Goal: Communication & Community: Answer question/provide support

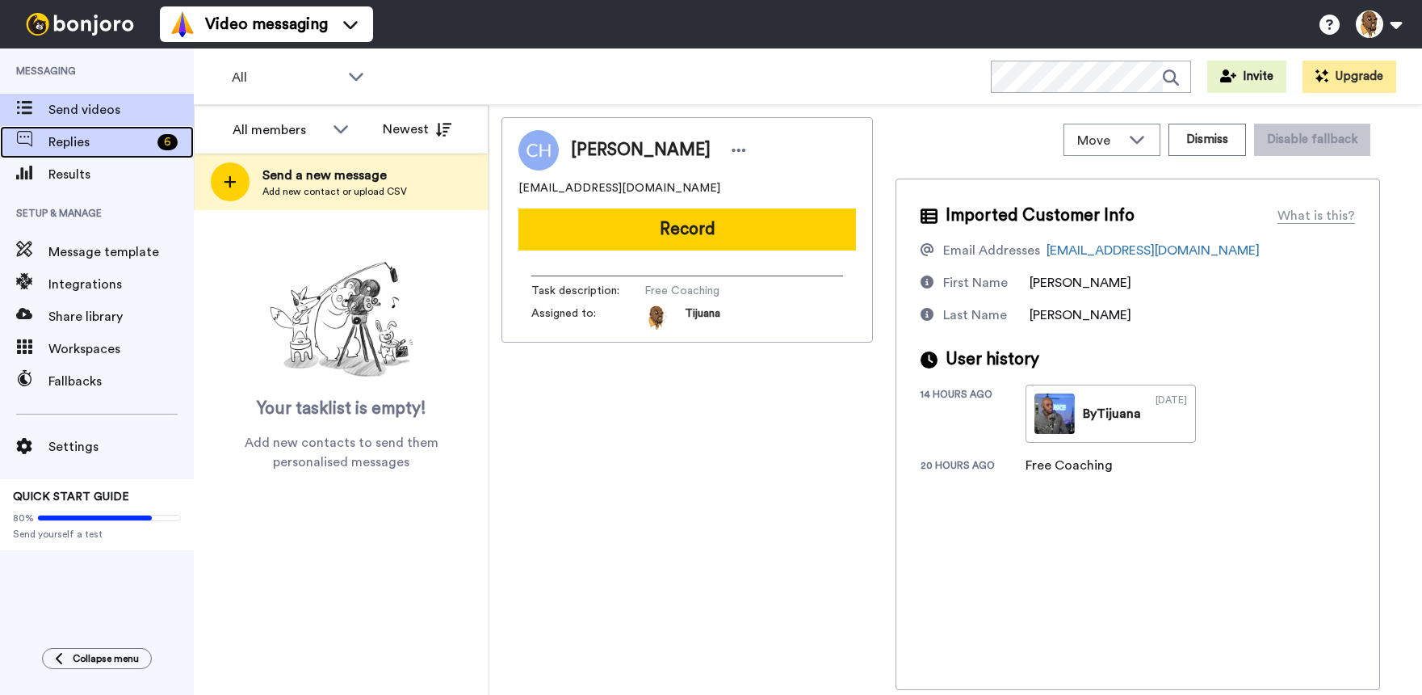
click at [120, 140] on span "Replies" at bounding box center [99, 141] width 103 height 19
click at [73, 133] on span "Replies" at bounding box center [99, 141] width 103 height 19
click at [95, 134] on span "Replies" at bounding box center [99, 141] width 103 height 19
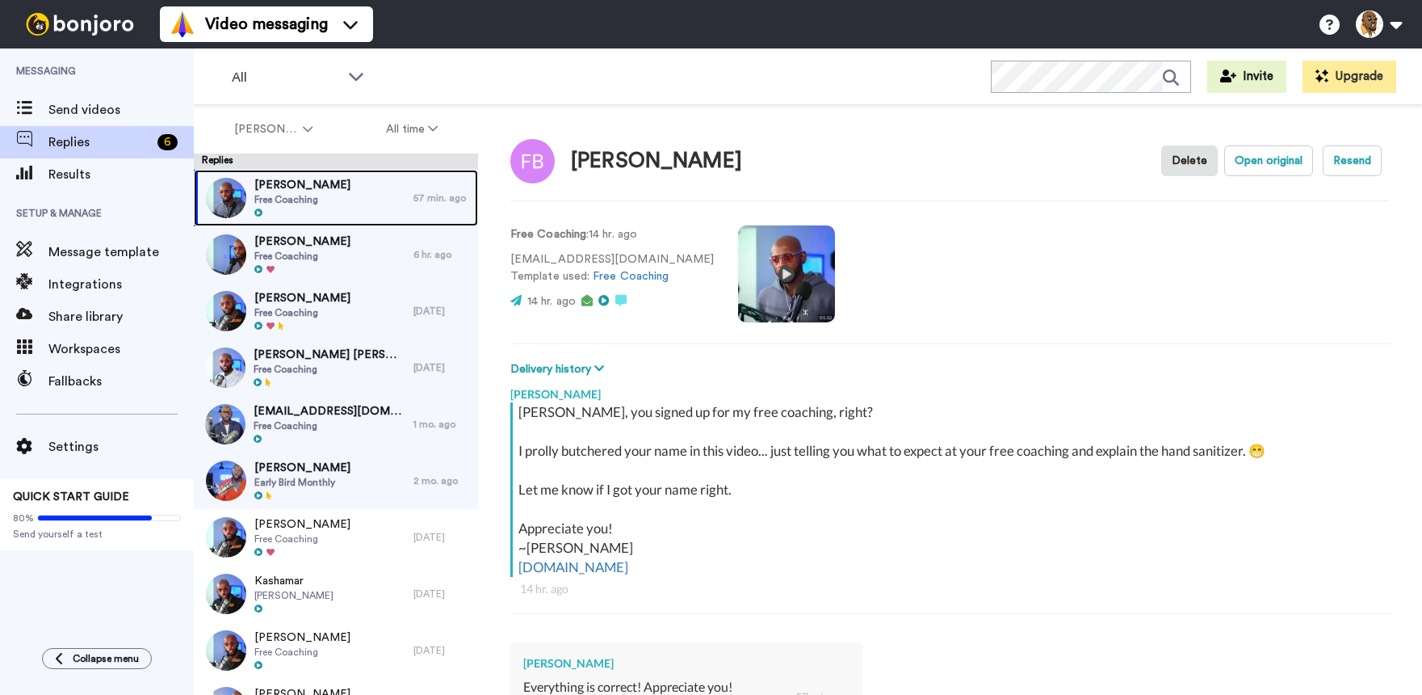
click at [360, 196] on div "[PERSON_NAME] Free Coaching" at bounding box center [304, 198] width 220 height 57
type textarea "x"
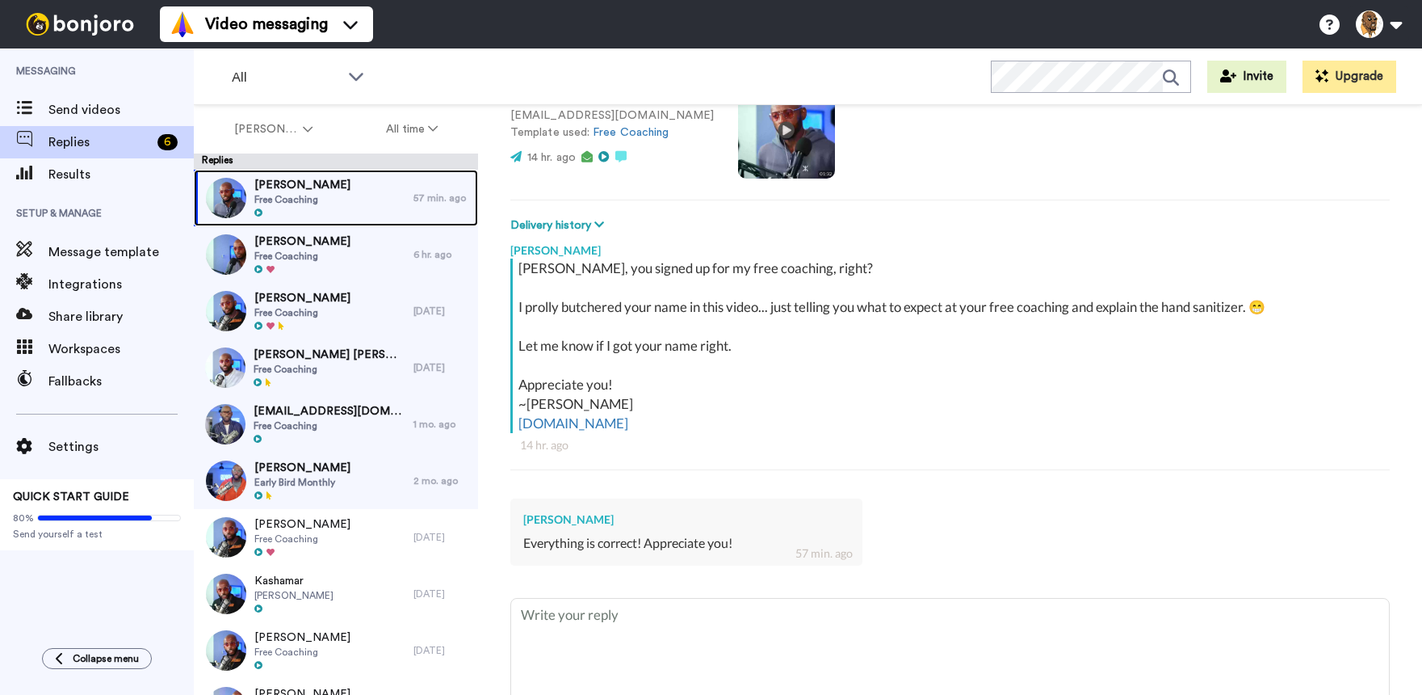
scroll to position [219, 0]
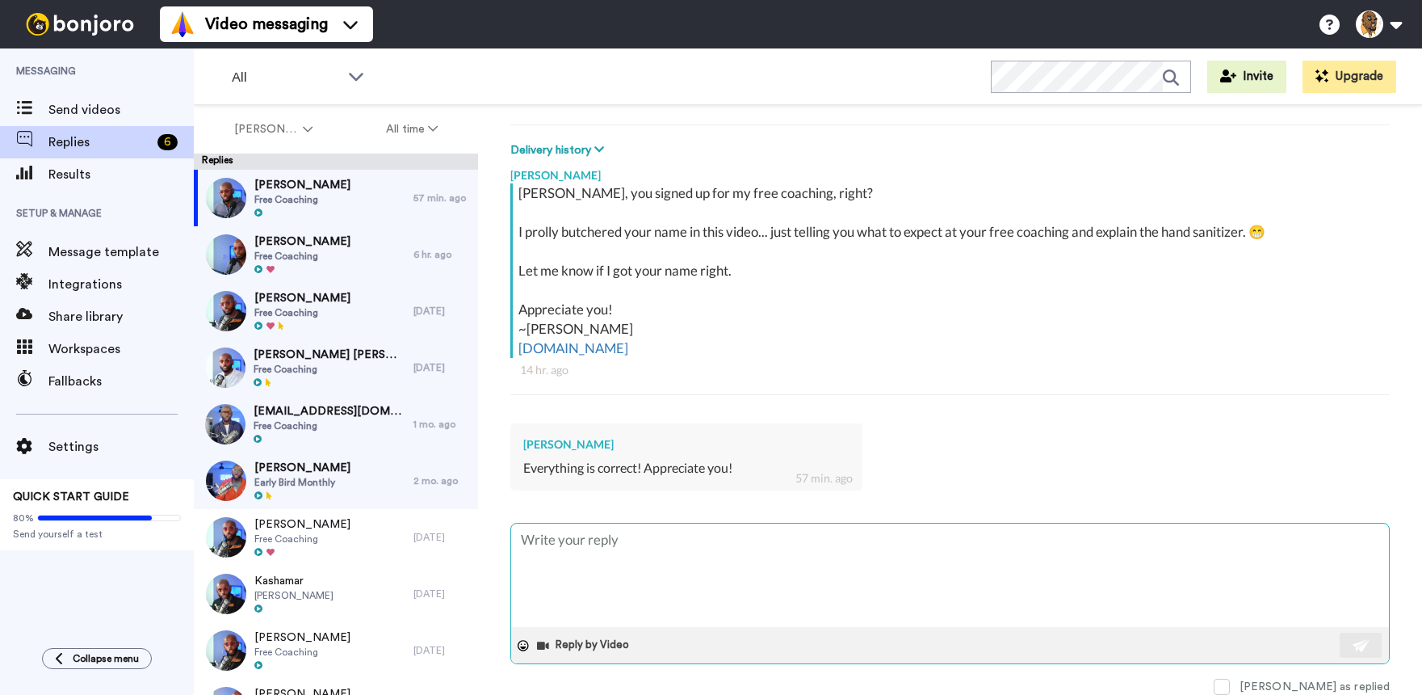
click at [711, 557] on textarea at bounding box center [950, 574] width 878 height 103
type textarea "T"
type textarea "x"
type textarea "Th"
type textarea "x"
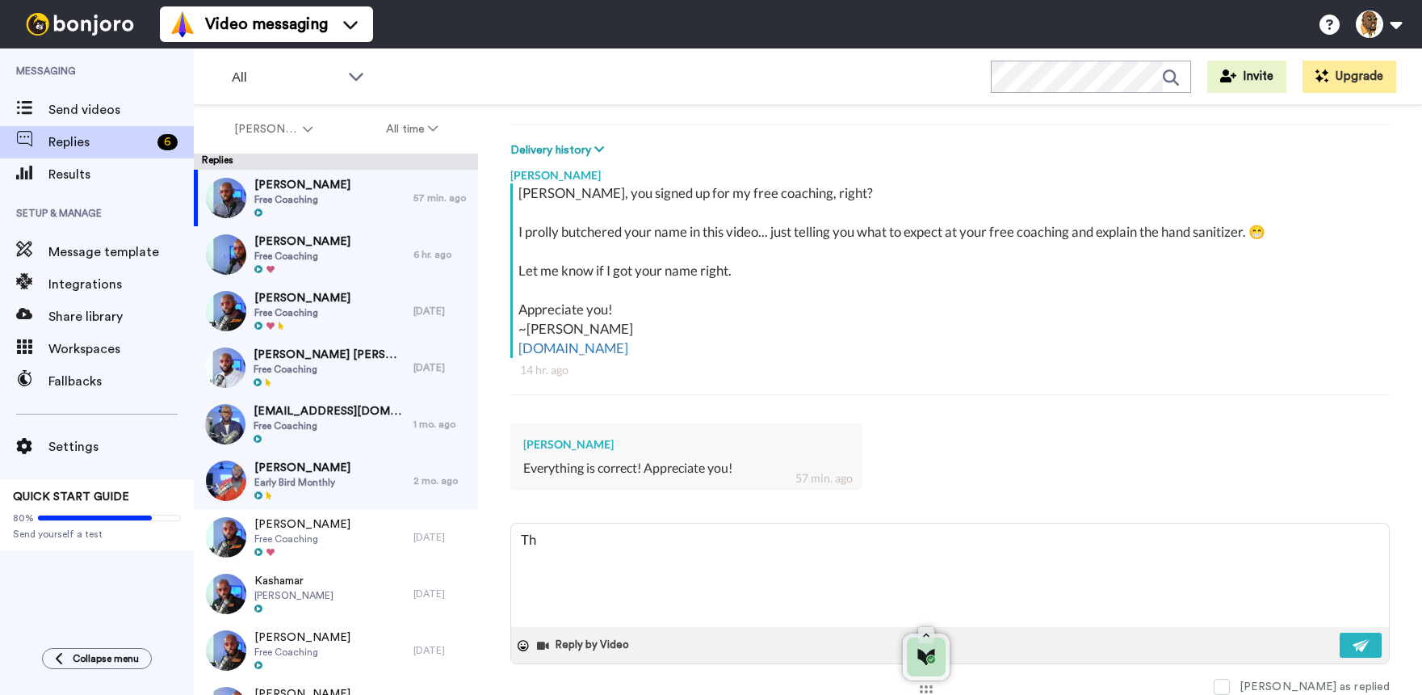
type textarea "Tha"
type textarea "x"
type textarea "Thank"
type textarea "x"
type textarea "Thank"
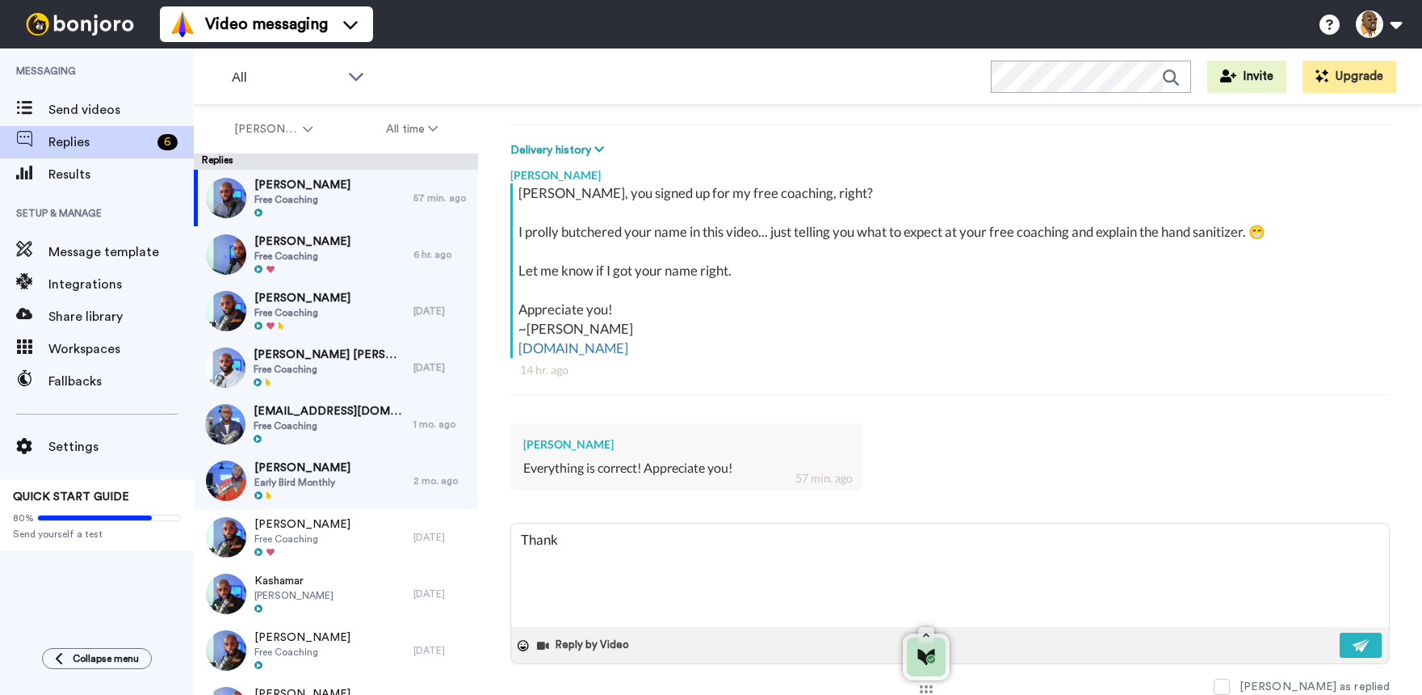
type textarea "x"
type textarea "Thank s"
type textarea "x"
type textarea "Thank"
type textarea "x"
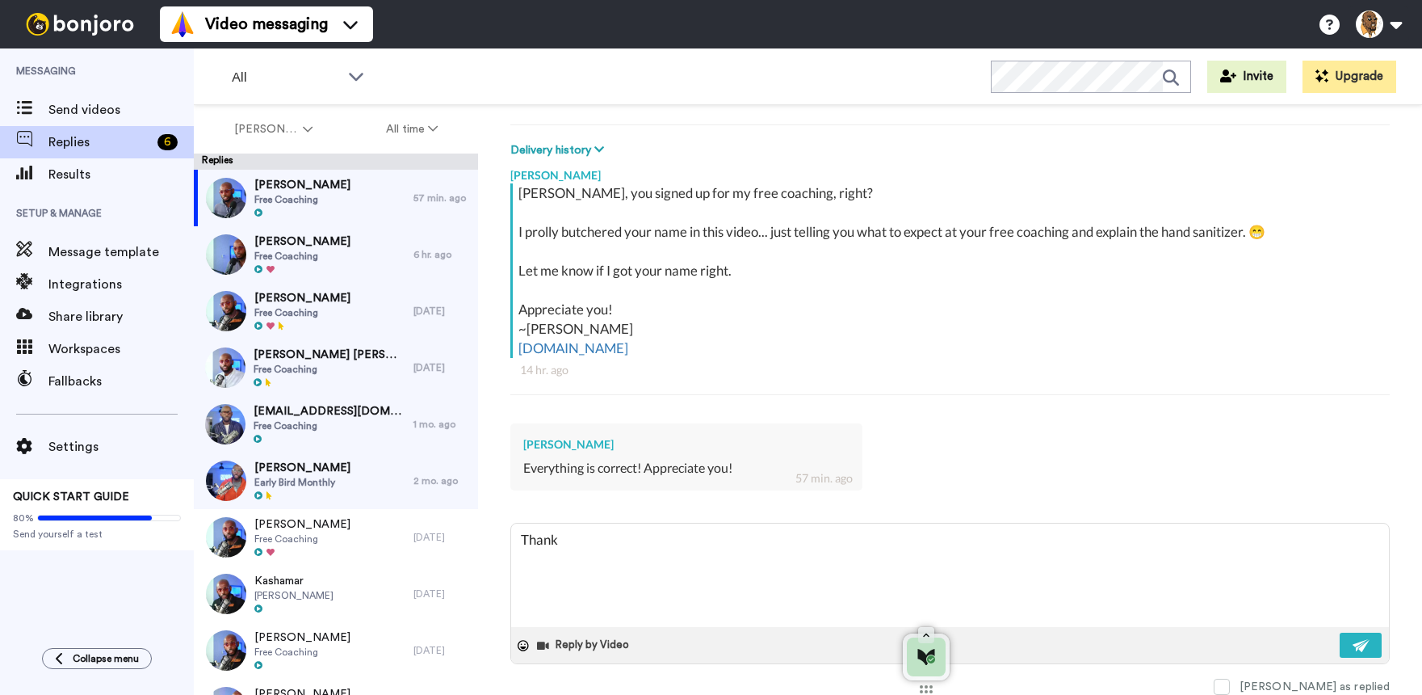
type textarea "Thank"
type textarea "x"
type textarea "Than"
type textarea "x"
type textarea "Tha"
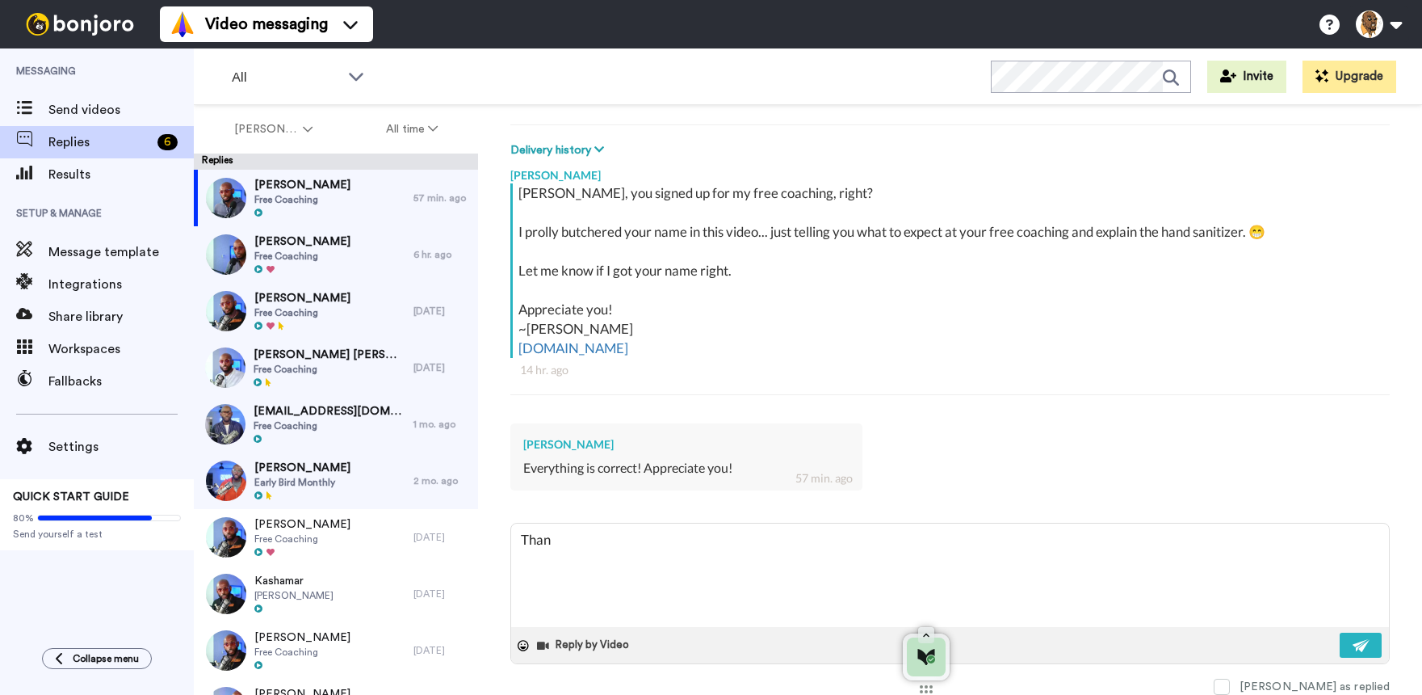
type textarea "x"
type textarea "Th"
type textarea "x"
type textarea "T"
type textarea "x"
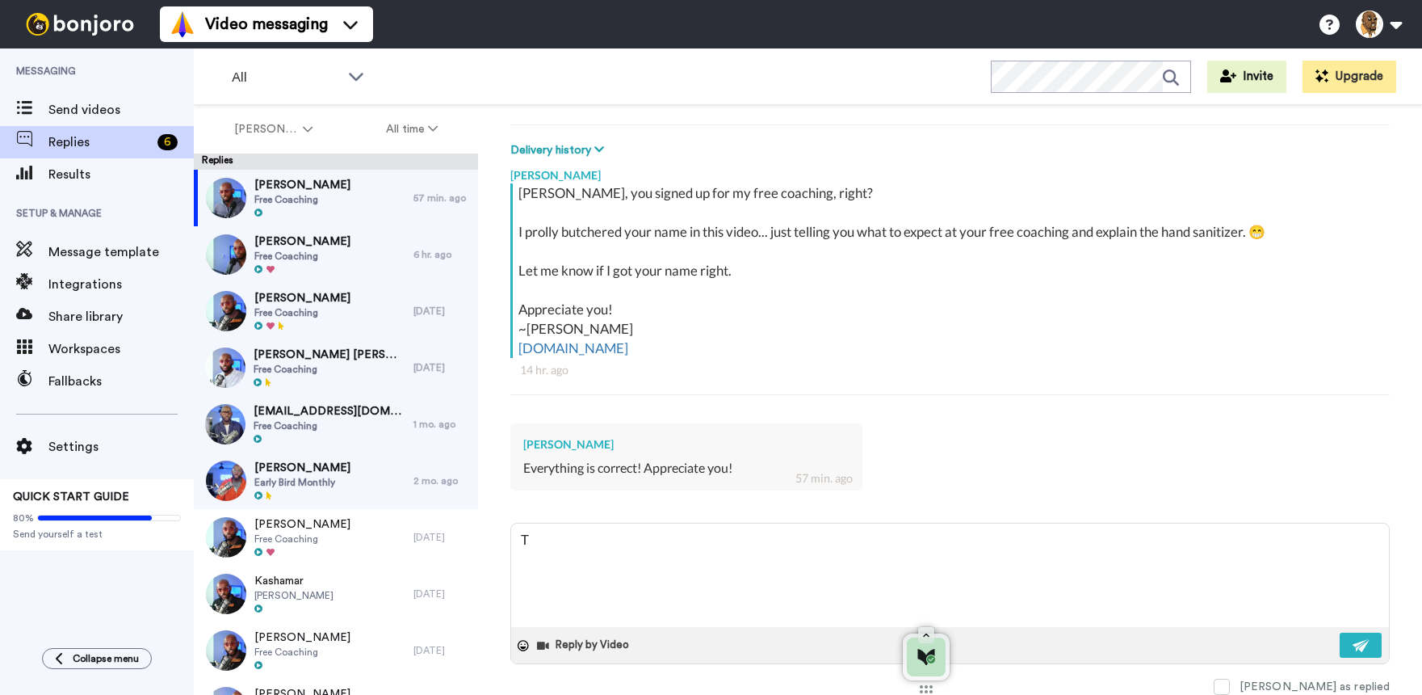
type textarea "x"
type textarea "T"
type textarea "x"
type textarea "Th"
type textarea "x"
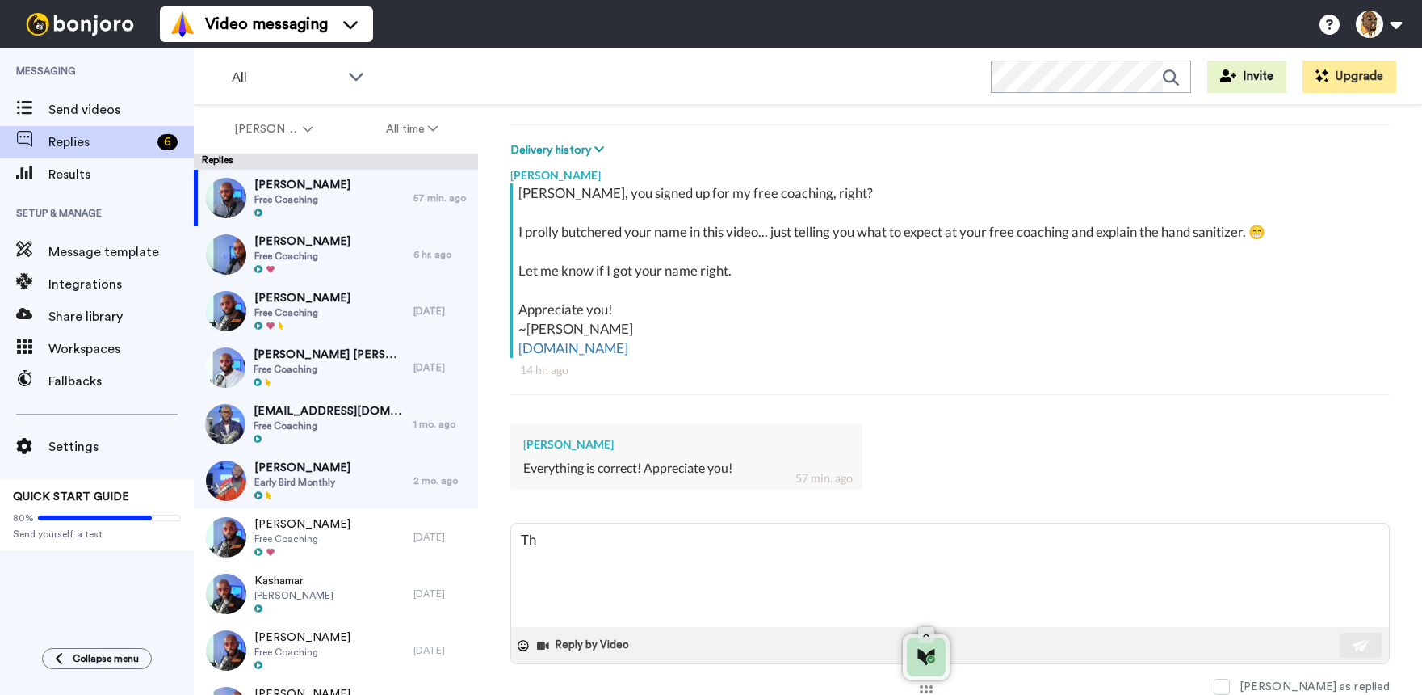
type textarea "The"
type textarea "x"
type textarea "The"
type textarea "x"
type textarea "The a"
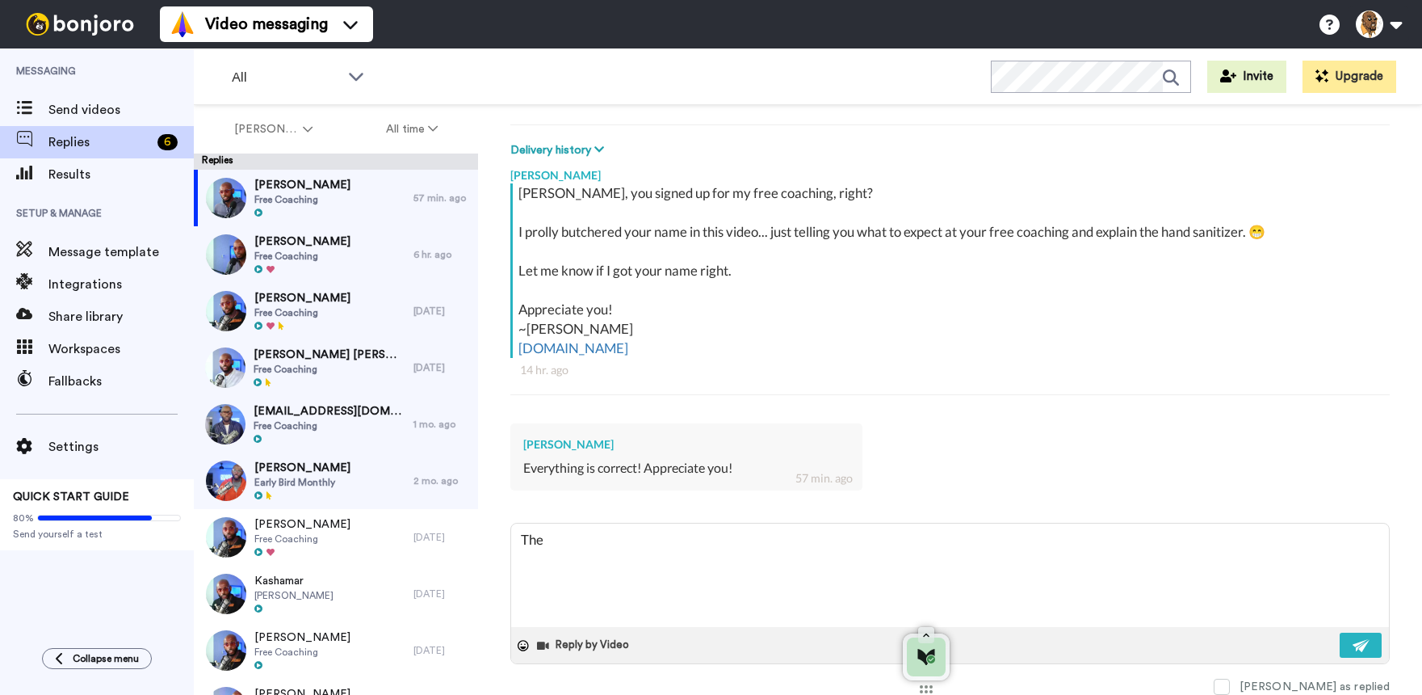
type textarea "x"
type textarea "The ap"
type textarea "x"
type textarea "The app"
type textarea "x"
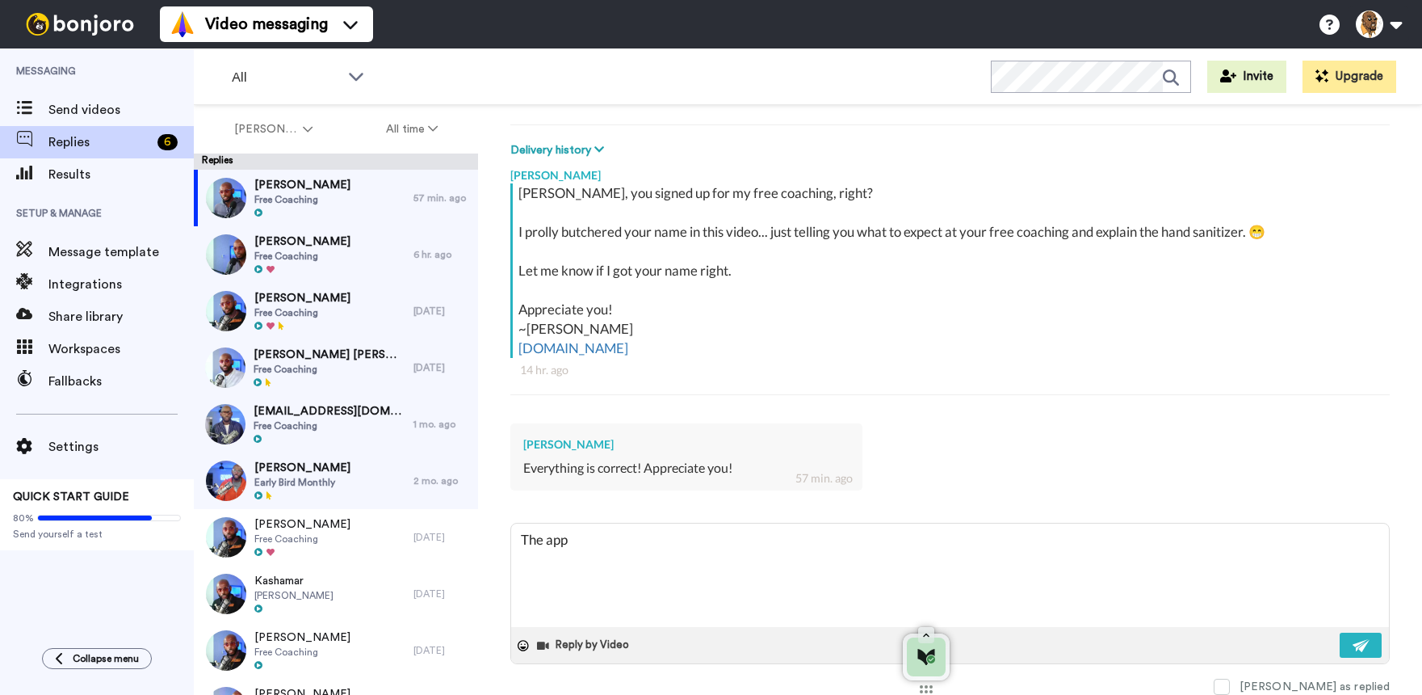
type textarea "The ap"
type textarea "x"
type textarea "The a"
type textarea "x"
type textarea "The"
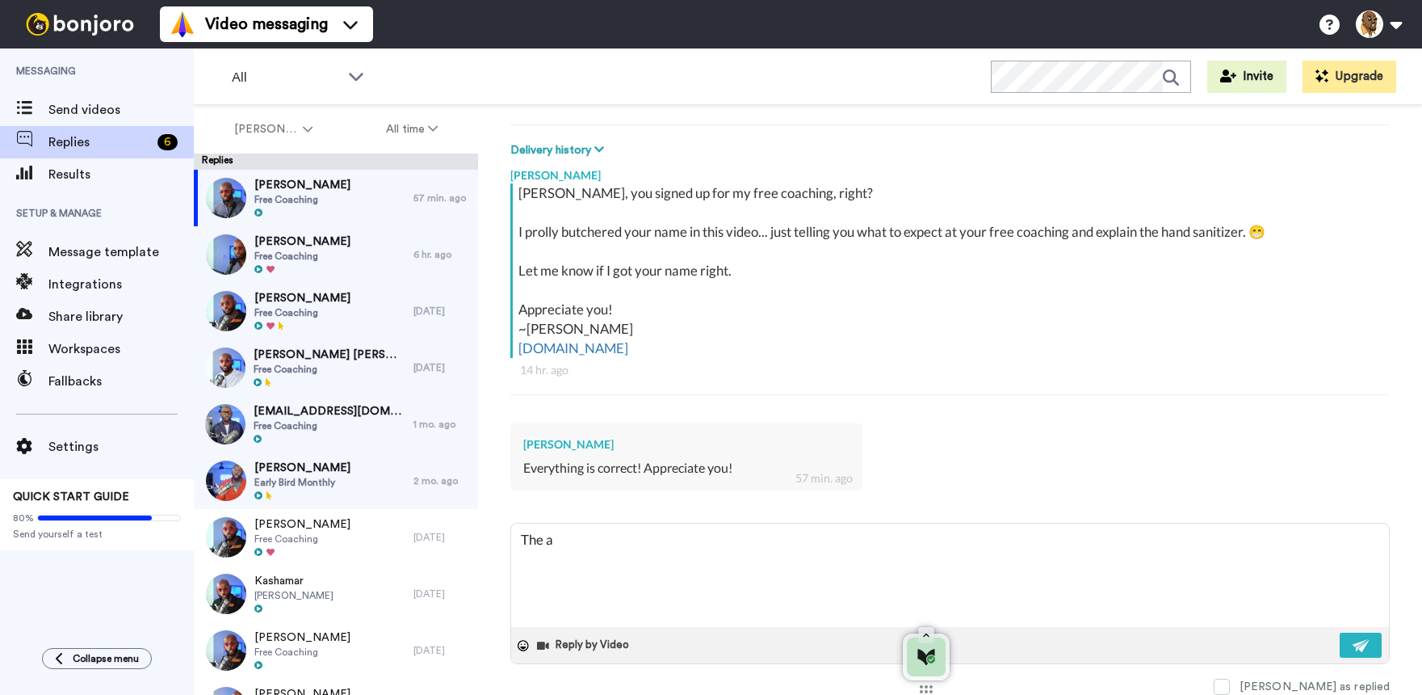
type textarea "x"
type textarea "The"
type textarea "x"
type textarea "Th"
type textarea "x"
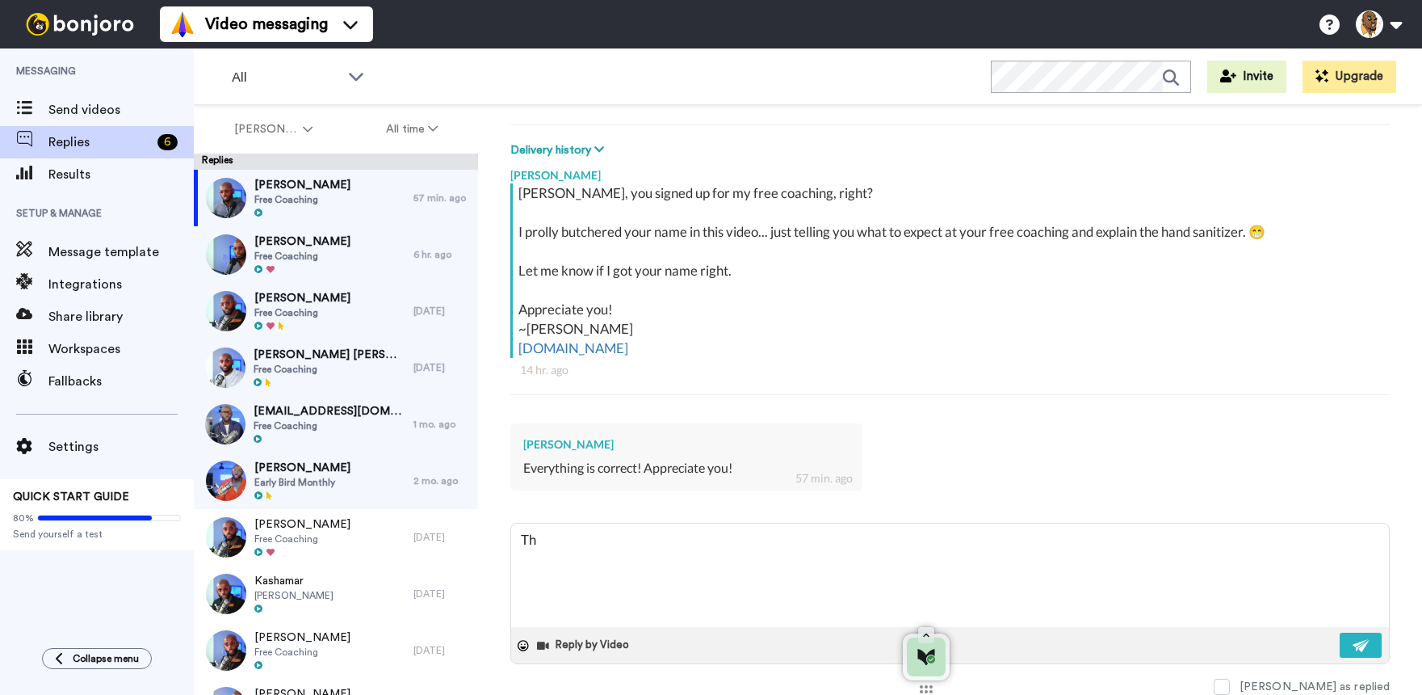
type textarea "T"
type textarea "x"
type textarea "T"
type textarea "x"
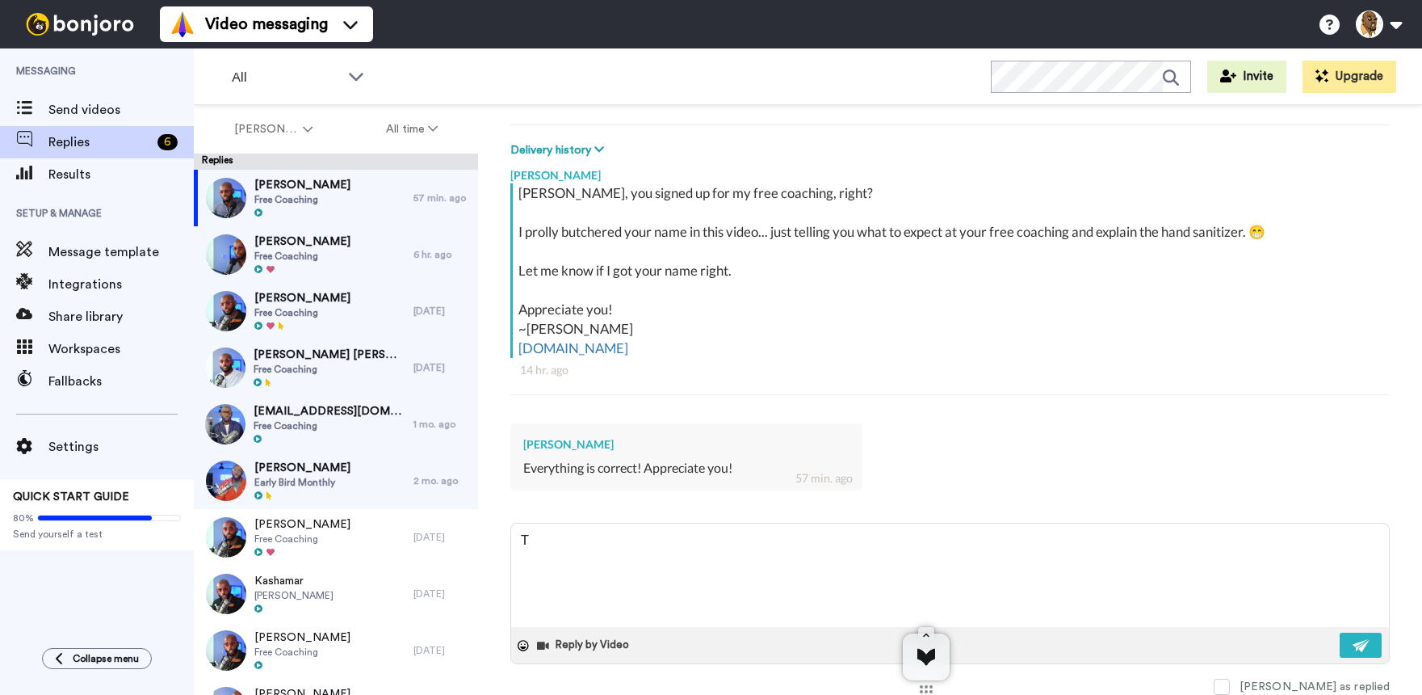
type textarea "Th"
type textarea "x"
type textarea "Tha"
type textarea "x"
type textarea "Than"
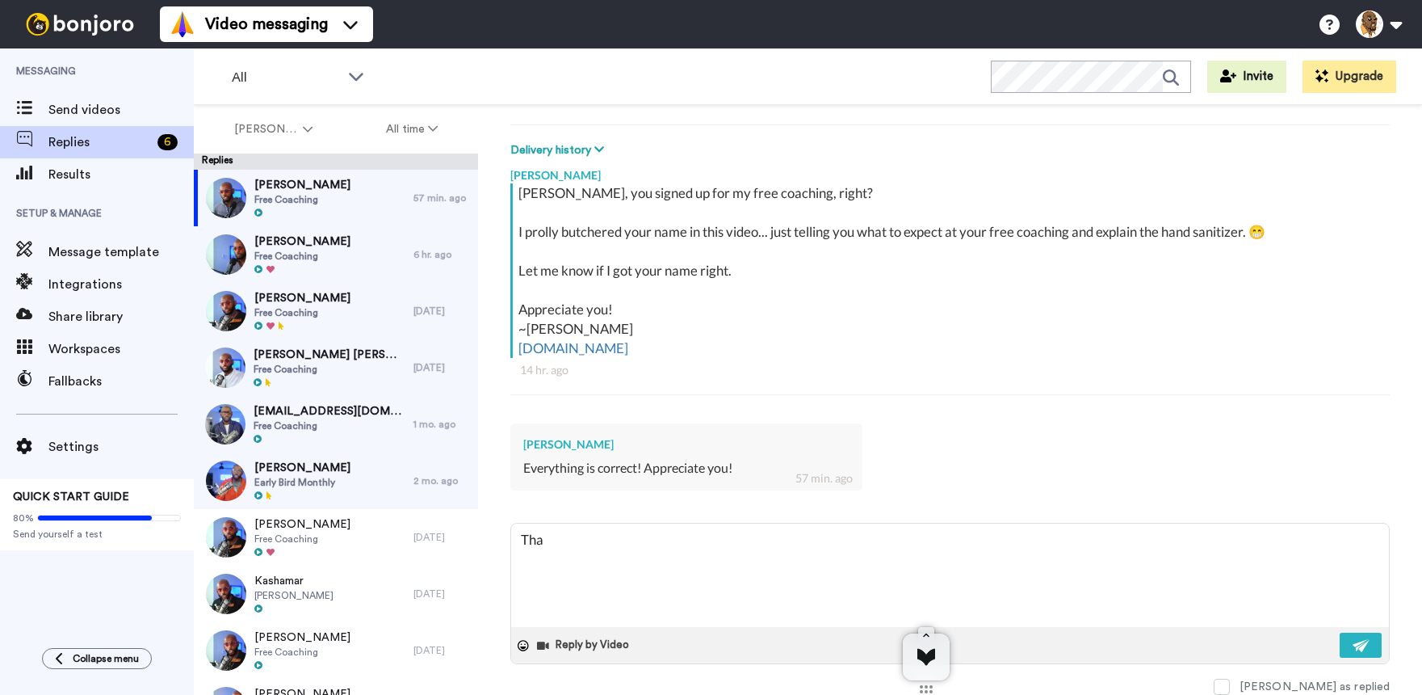
type textarea "x"
type textarea "Thank"
type textarea "x"
type textarea "Thank"
type textarea "x"
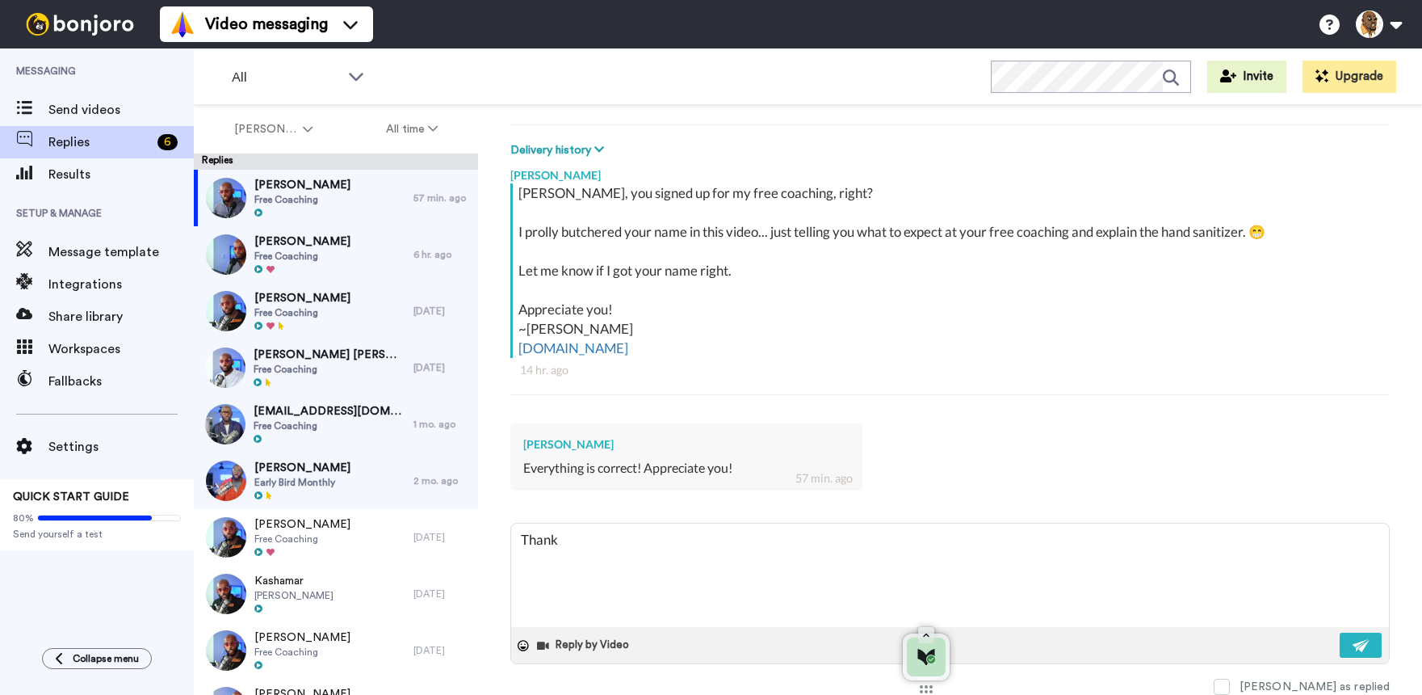
type textarea "Thank y"
type textarea "x"
type textarea "Thank yo"
type textarea "x"
type textarea "Thank yo!"
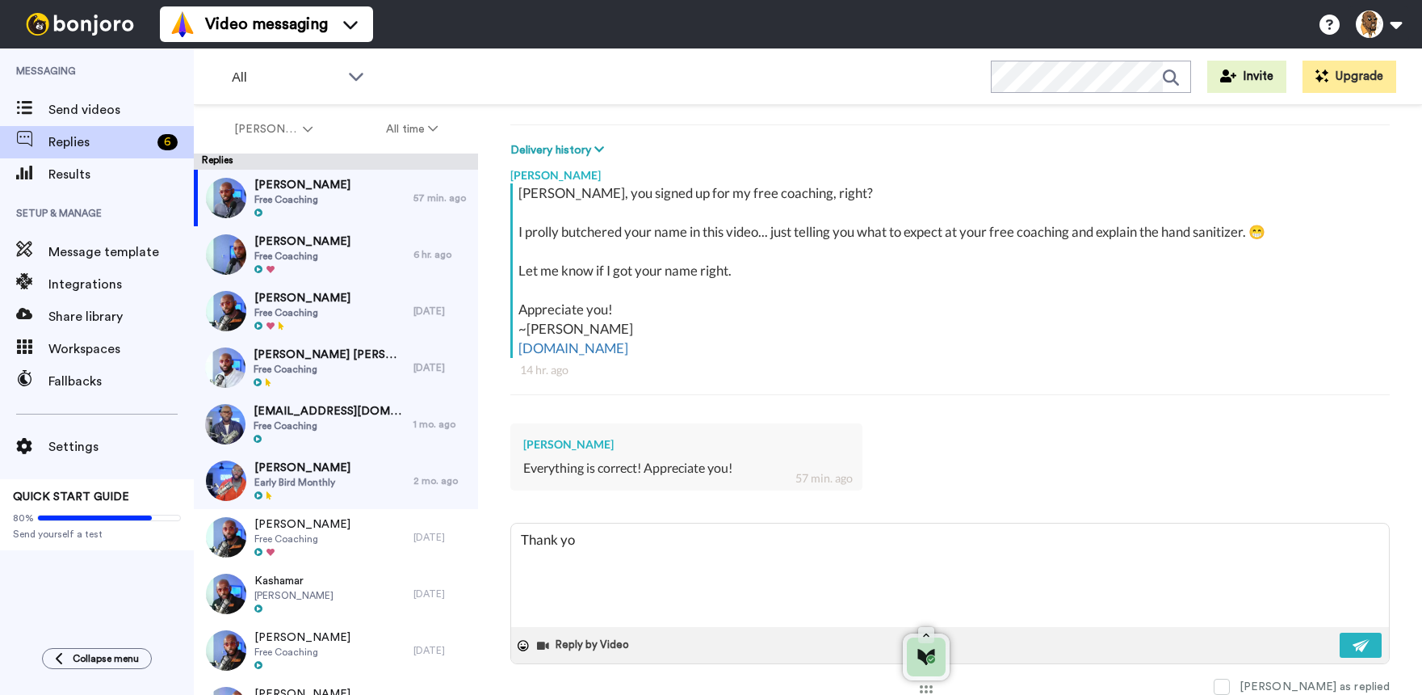
type textarea "x"
type textarea "Thank yo"
type textarea "x"
type textarea "Thank you"
type textarea "x"
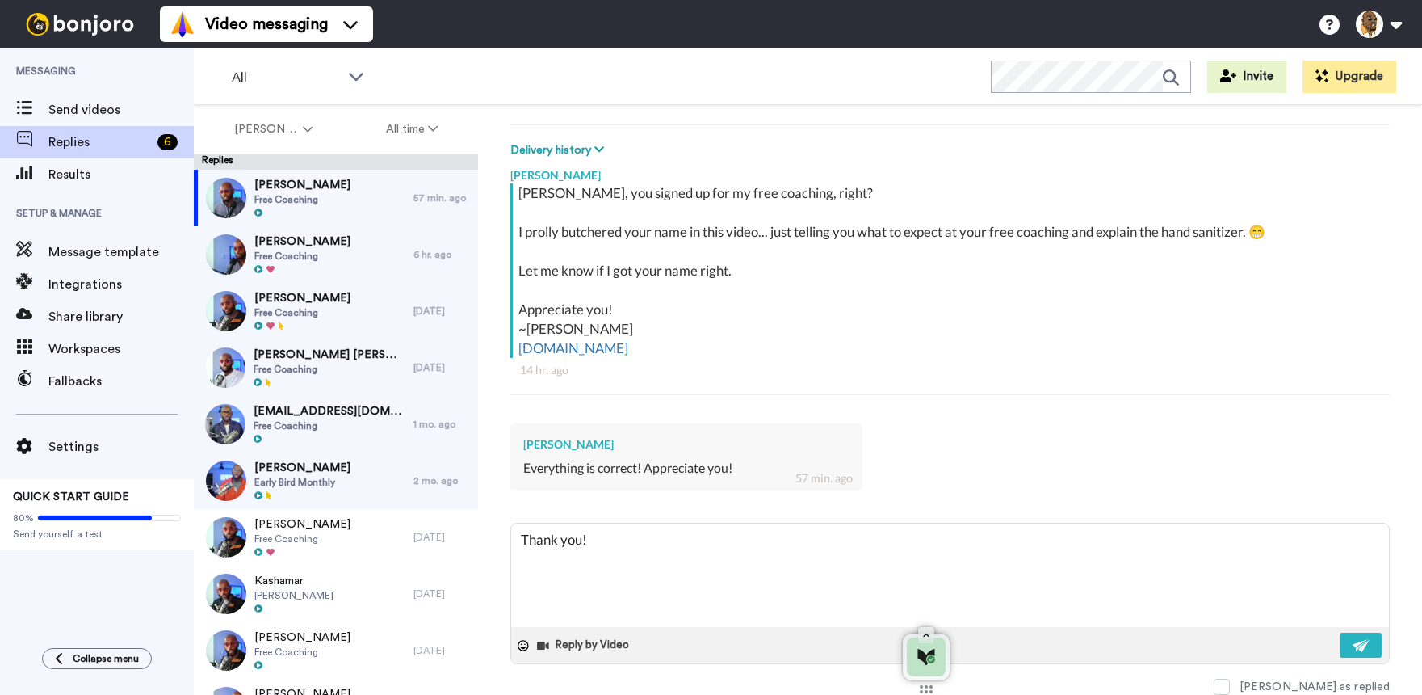
type textarea "Thank you!@"
type textarea "x"
type textarea "Thank you!"
type textarea "x"
type textarea "Thank you!"
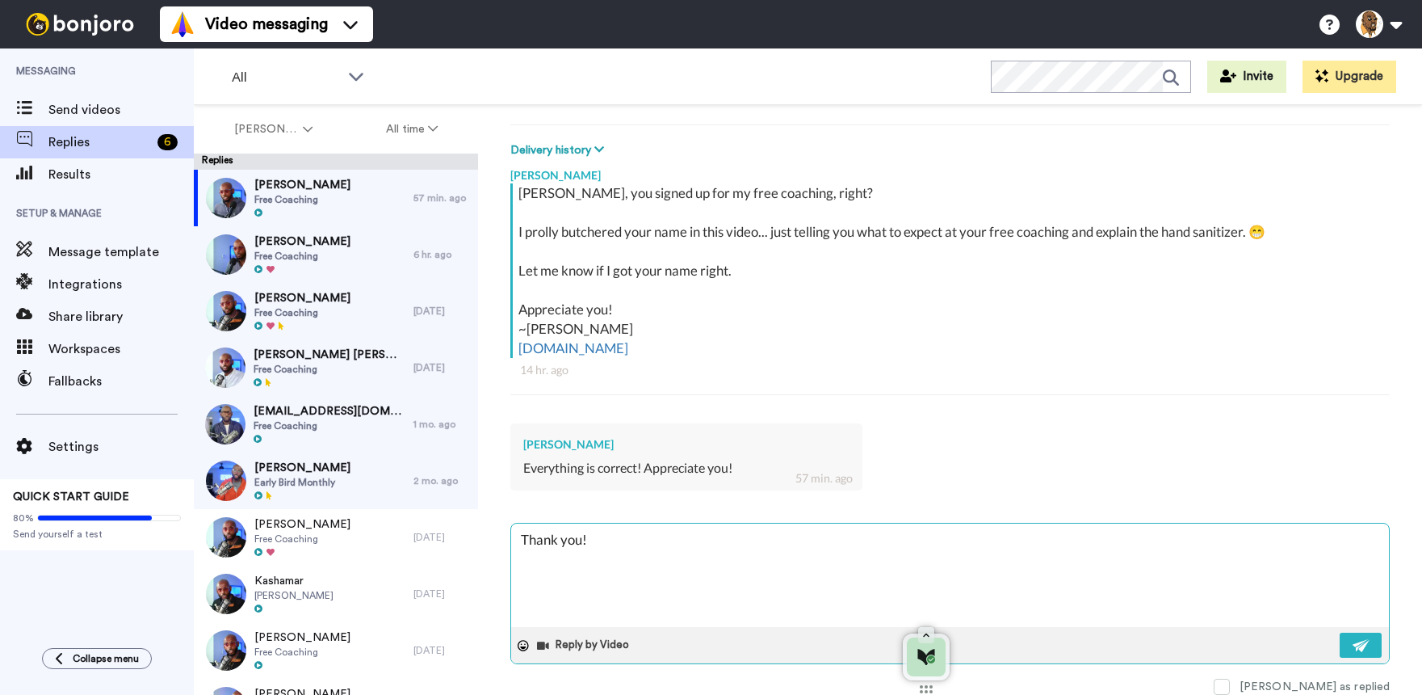
type textarea "x"
type textarea "Thank you! S"
type textarea "x"
type textarea "Thank you! Se"
type textarea "x"
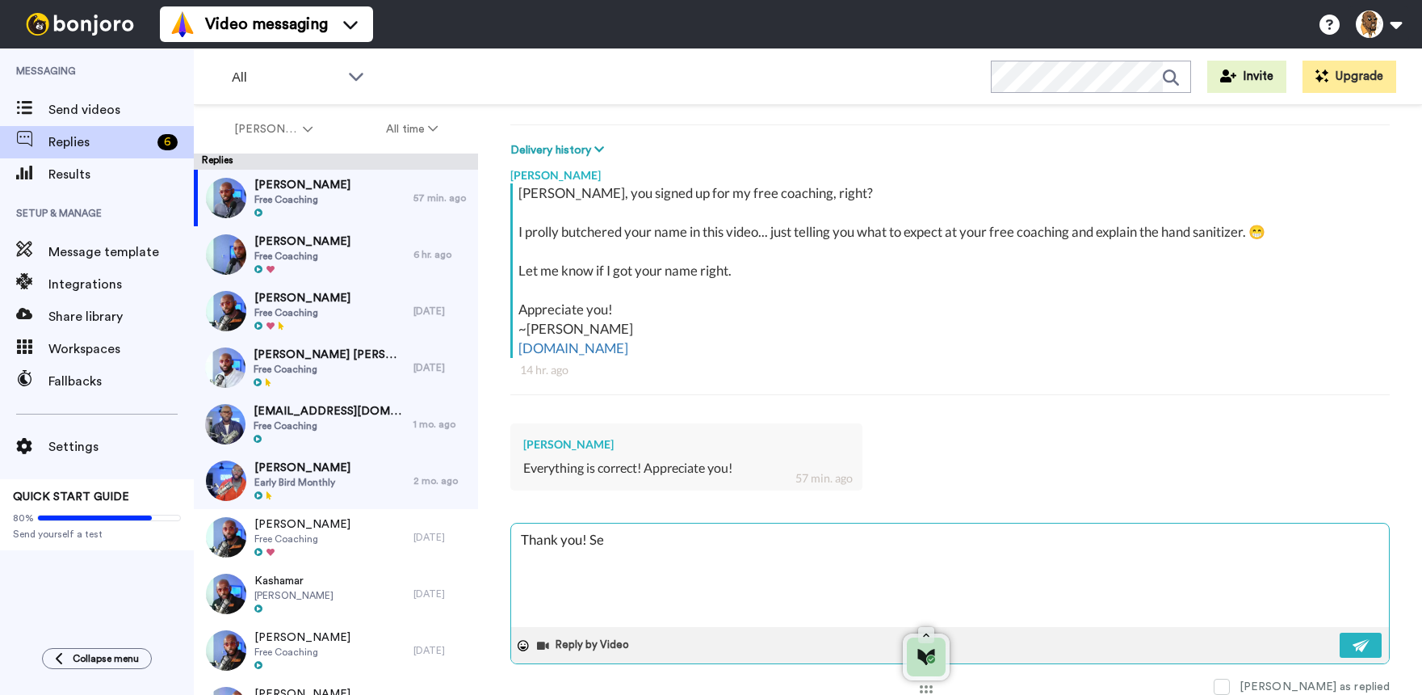
type textarea "Thank you! See"
type textarea "x"
type textarea "Thank you! See"
type textarea "x"
type textarea "Thank you! See y"
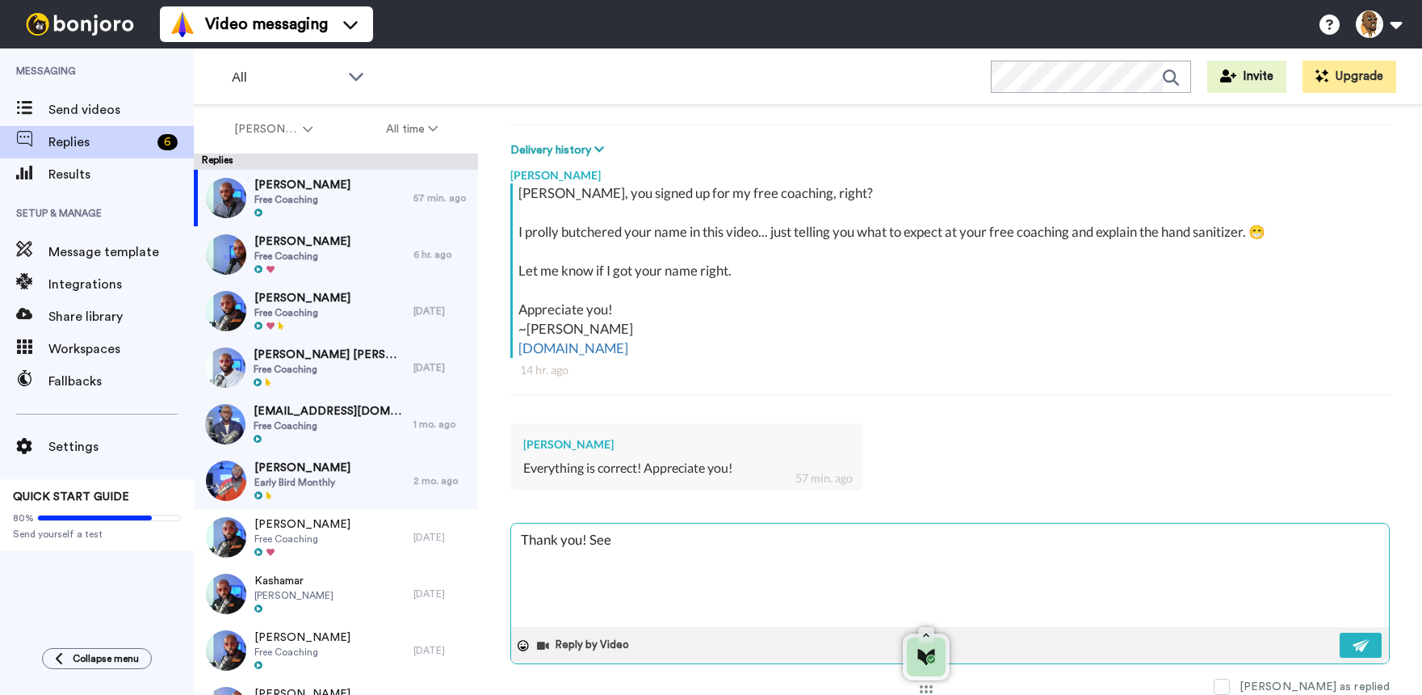
type textarea "x"
type textarea "Thank you! See yo"
type textarea "x"
type textarea "Thank you! See you"
type textarea "x"
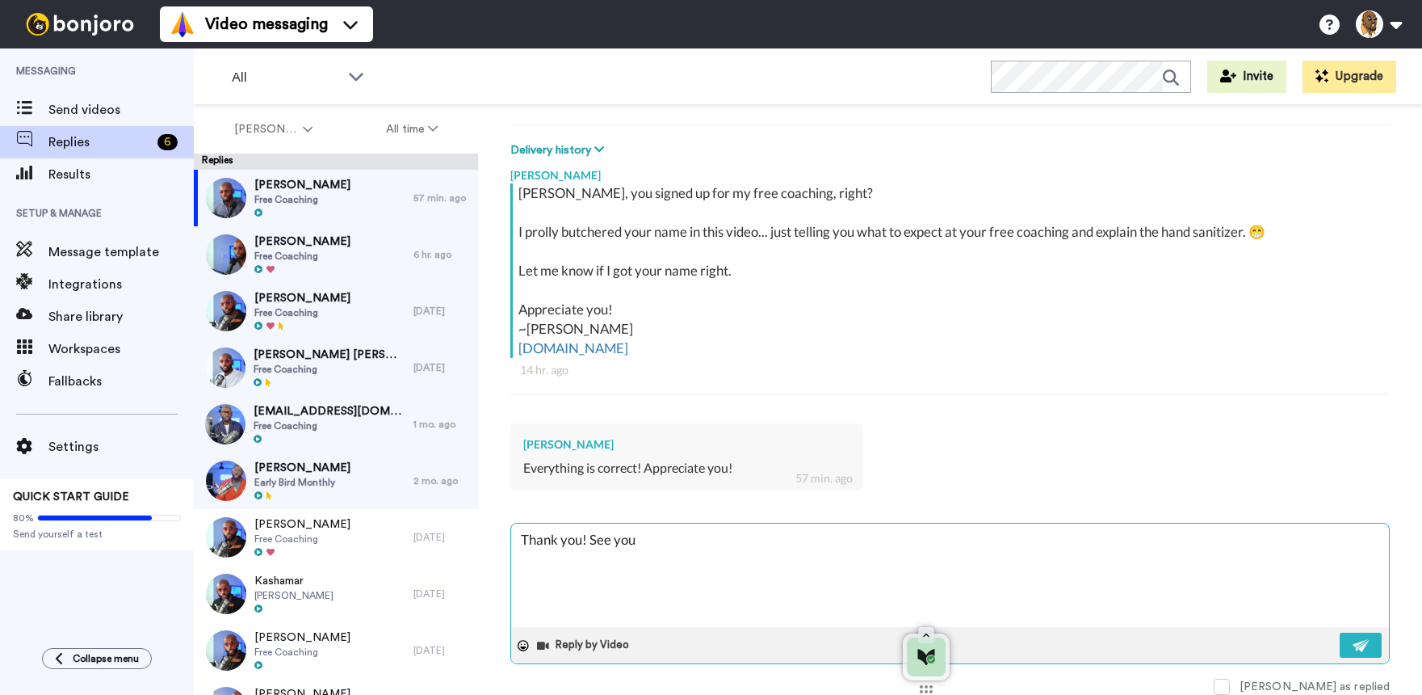
type textarea "Thank you! See you"
type textarea "x"
type textarea "Thank you! See you i"
type textarea "x"
type textarea "Thank you! See you in"
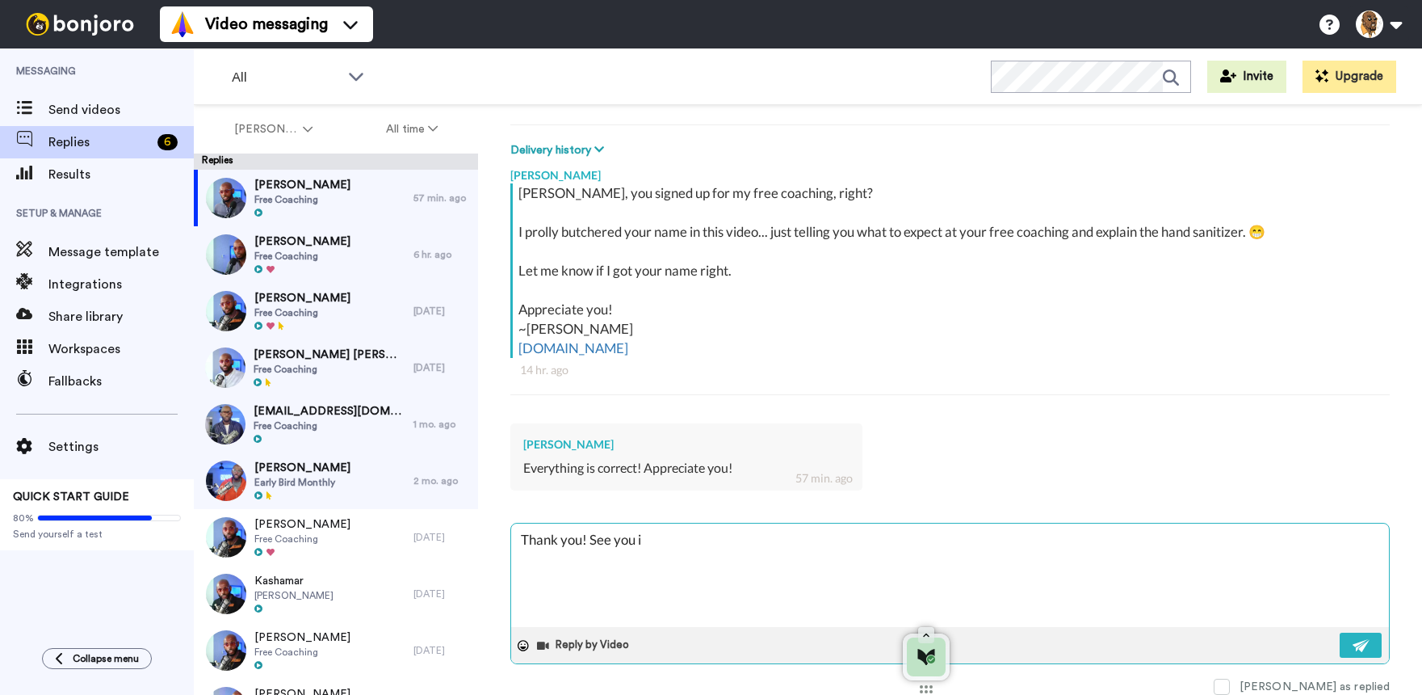
type textarea "x"
type textarea "Thank you! See you in"
type textarea "x"
type textarea "Thank you! See you in a"
type textarea "x"
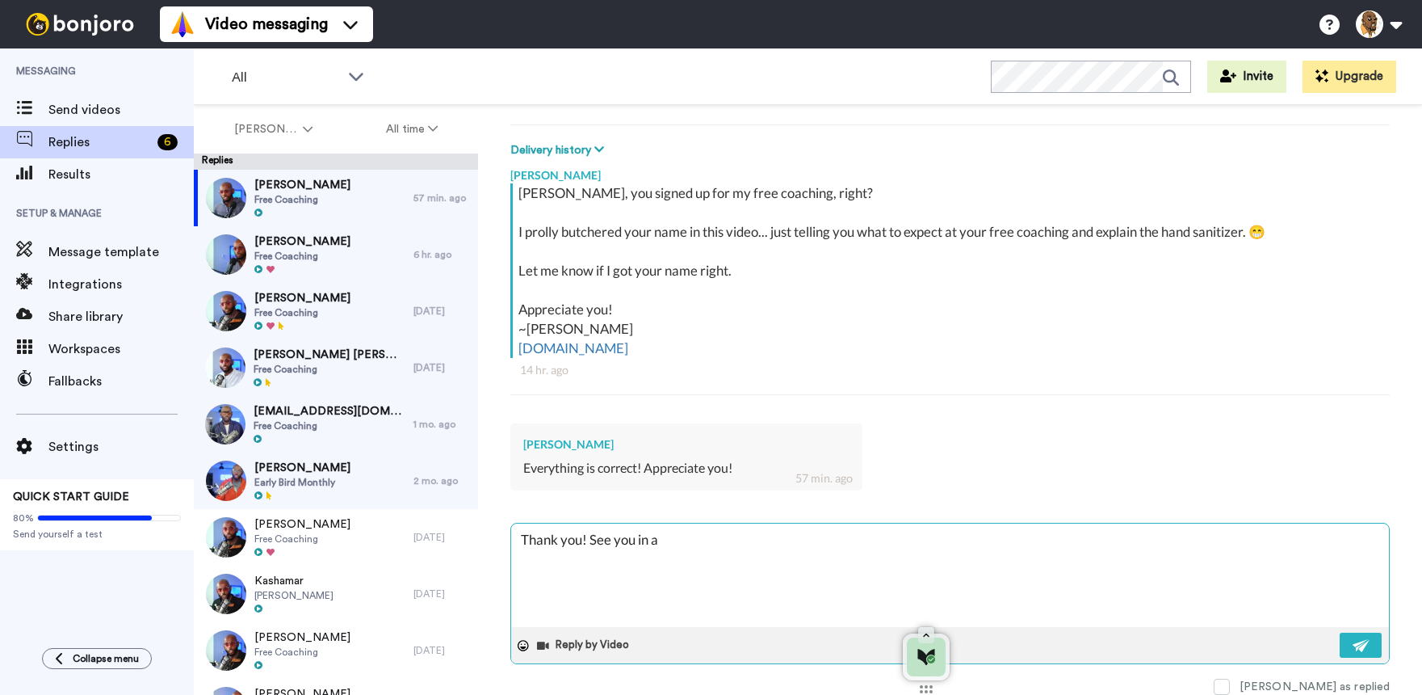
type textarea "Thank you! See you in a"
type textarea "x"
type textarea "Thank you! See you in a c"
type textarea "x"
type textarea "Thank you! See you in a co"
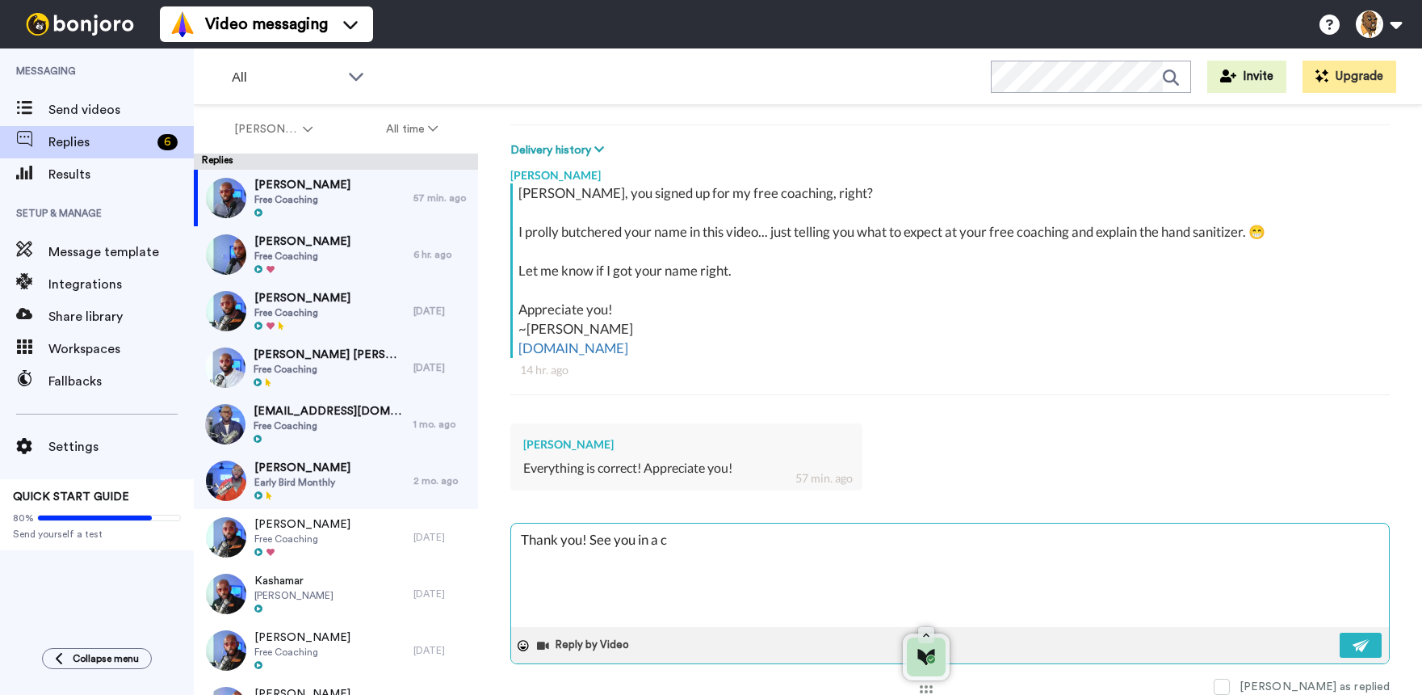
type textarea "x"
type textarea "Thank you! See you in a cou"
type textarea "x"
type textarea "Thank you! See you in a coup"
type textarea "x"
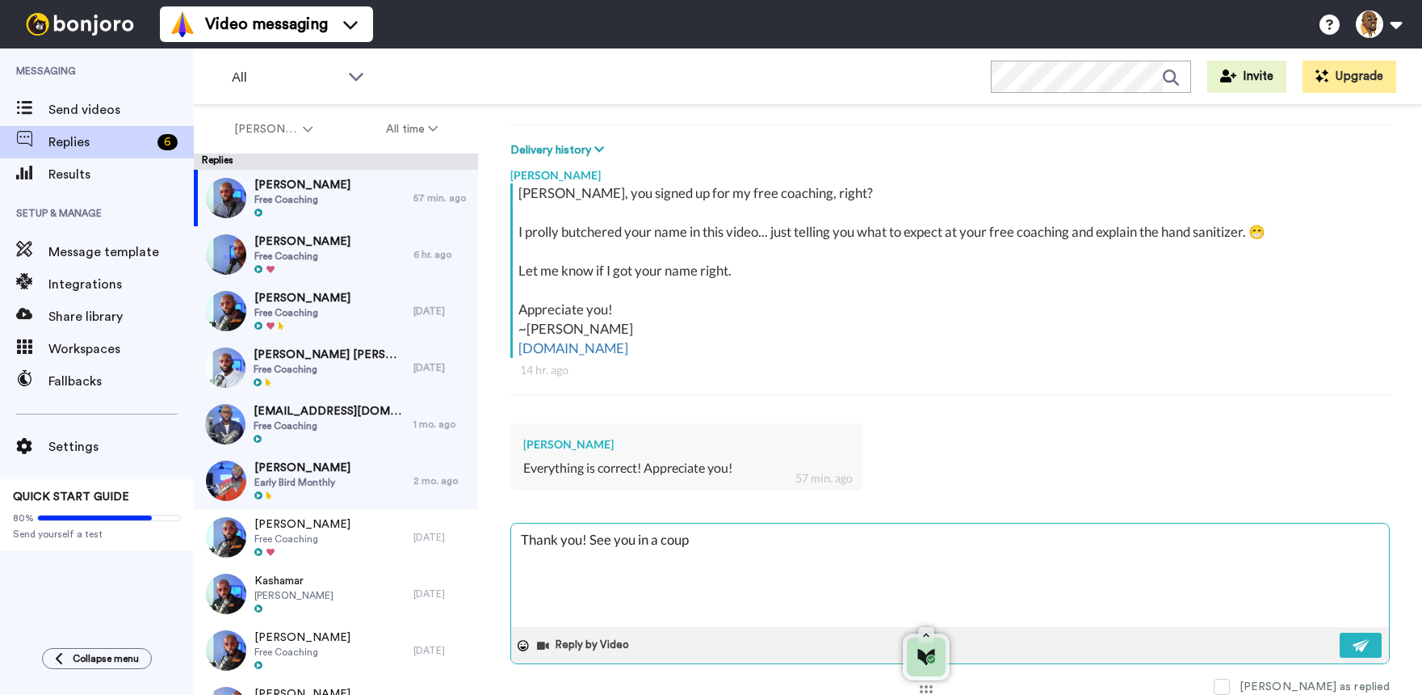
type textarea "Thank you! See you in a coupl"
type textarea "x"
type textarea "Thank you! See you in a coupl"
type textarea "x"
type textarea "Thank you! See you in a coupl"
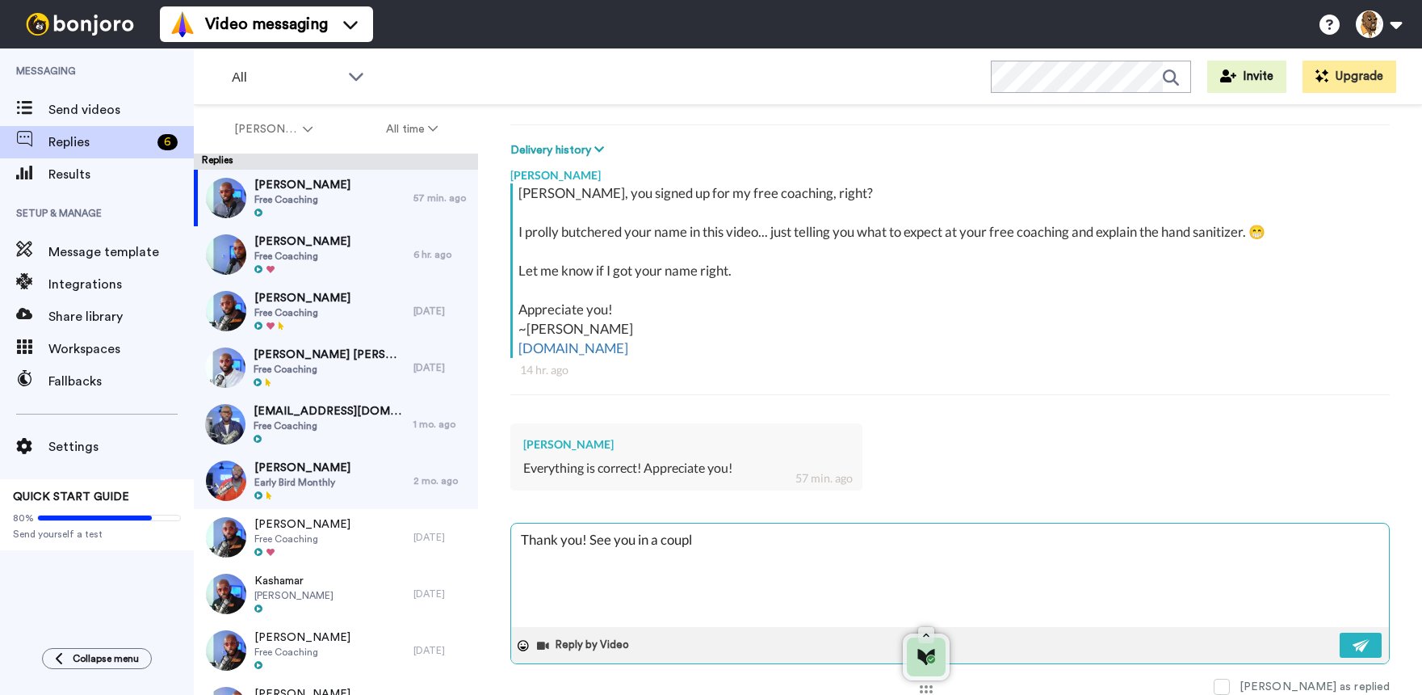
type textarea "x"
type textarea "Thank you! See you in a couple"
type textarea "x"
type textarea "Thank you! See you in a couple"
type textarea "x"
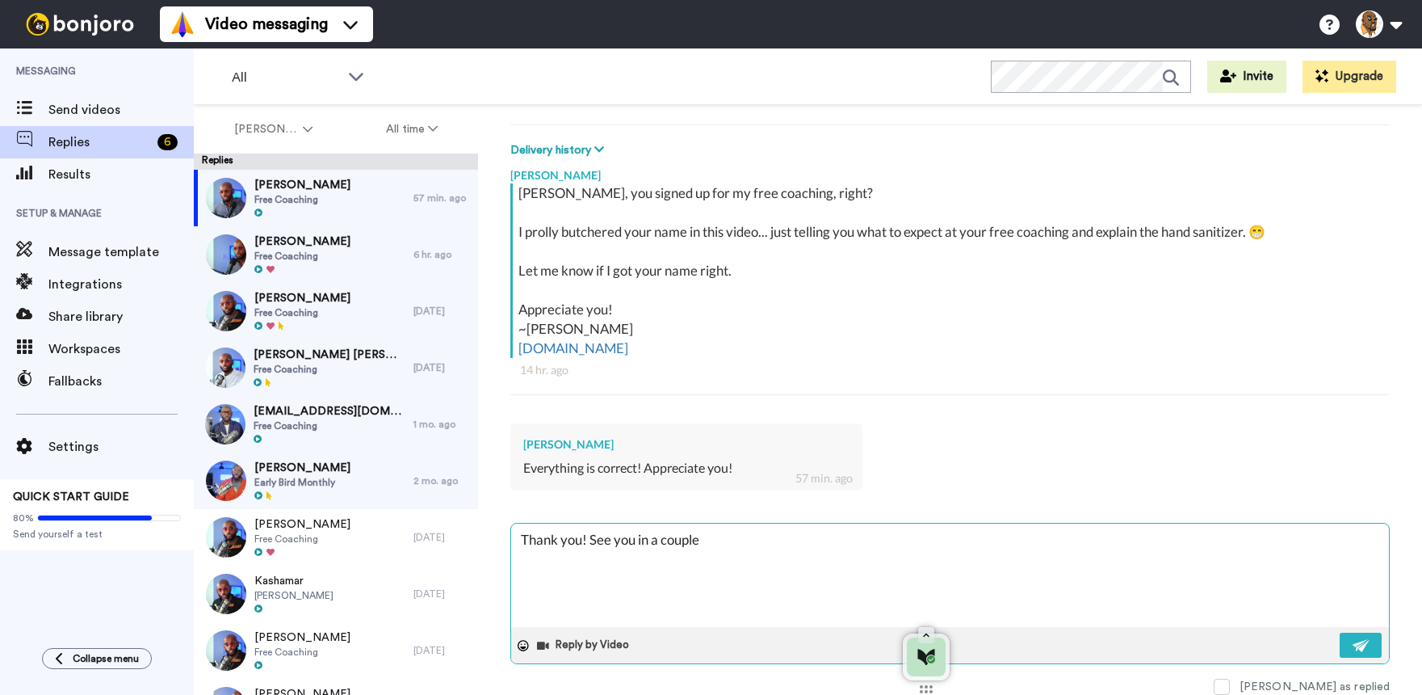
type textarea "Thank you! See you in a couple o"
type textarea "x"
type textarea "Thank you! See you in a couple of"
type textarea "x"
type textarea "Thank you! See you in a couple of"
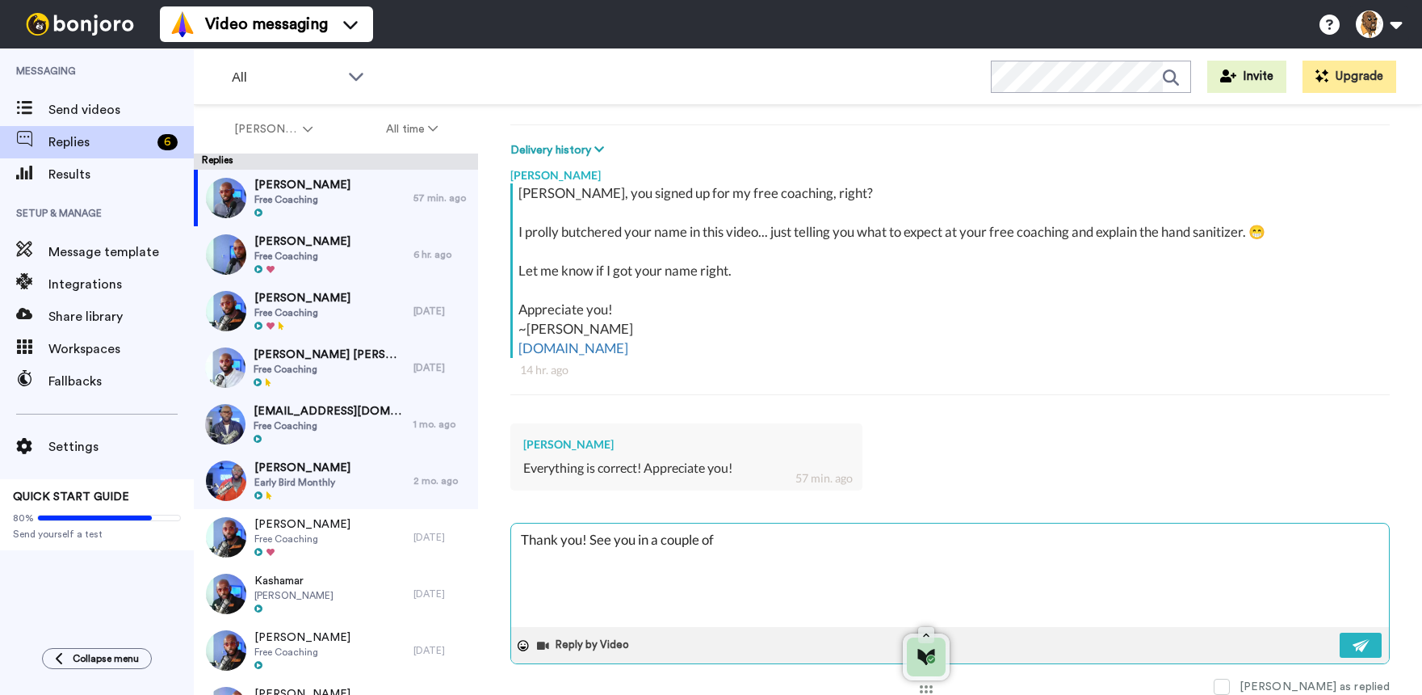
type textarea "x"
type textarea "Thank you! See you in a couple of h"
type textarea "x"
type textarea "Thank you! See you in a couple of ho"
type textarea "x"
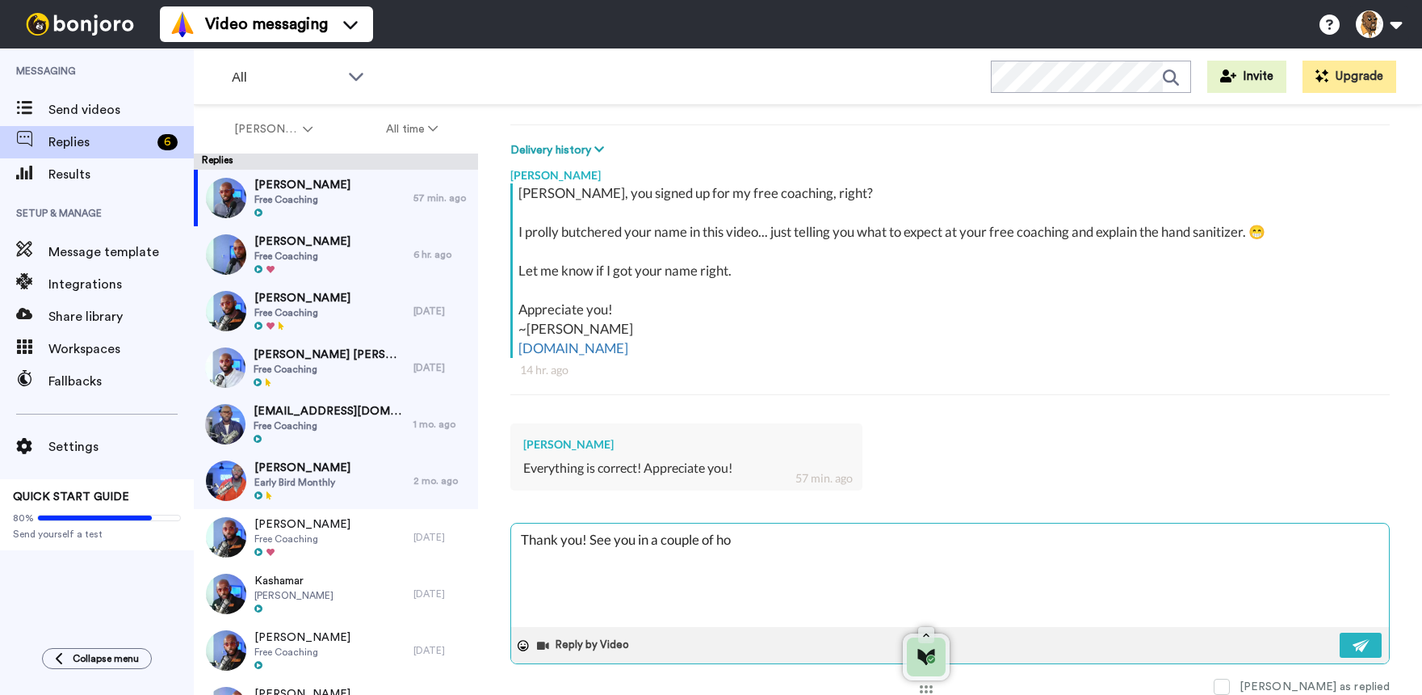
type textarea "Thank you! See you in a couple of hou"
type textarea "x"
type textarea "Thank you! See you in a couple of hour"
type textarea "x"
type textarea "Thank you! See you in a couple of hours"
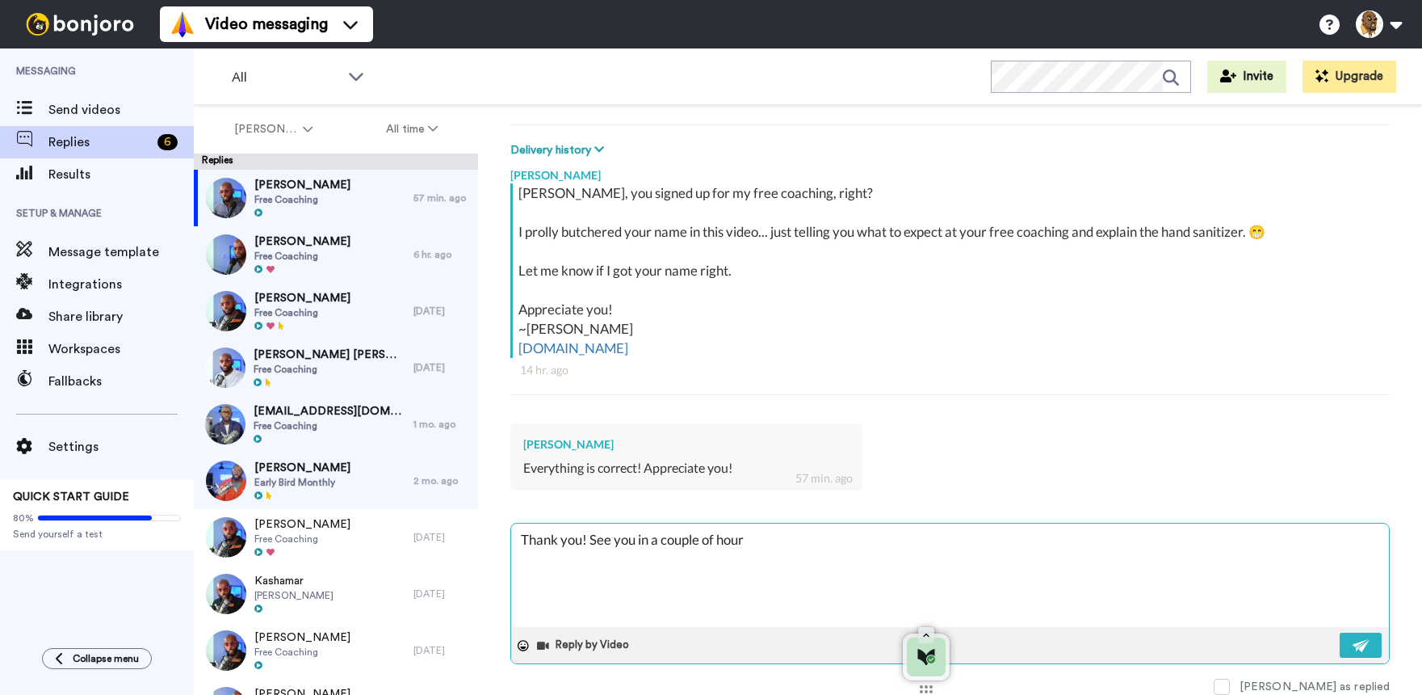
type textarea "x"
type textarea "Thank you! See you in a couple of hours."
type textarea "x"
type textarea "Thank you! See you in a couple of hours."
type textarea "x"
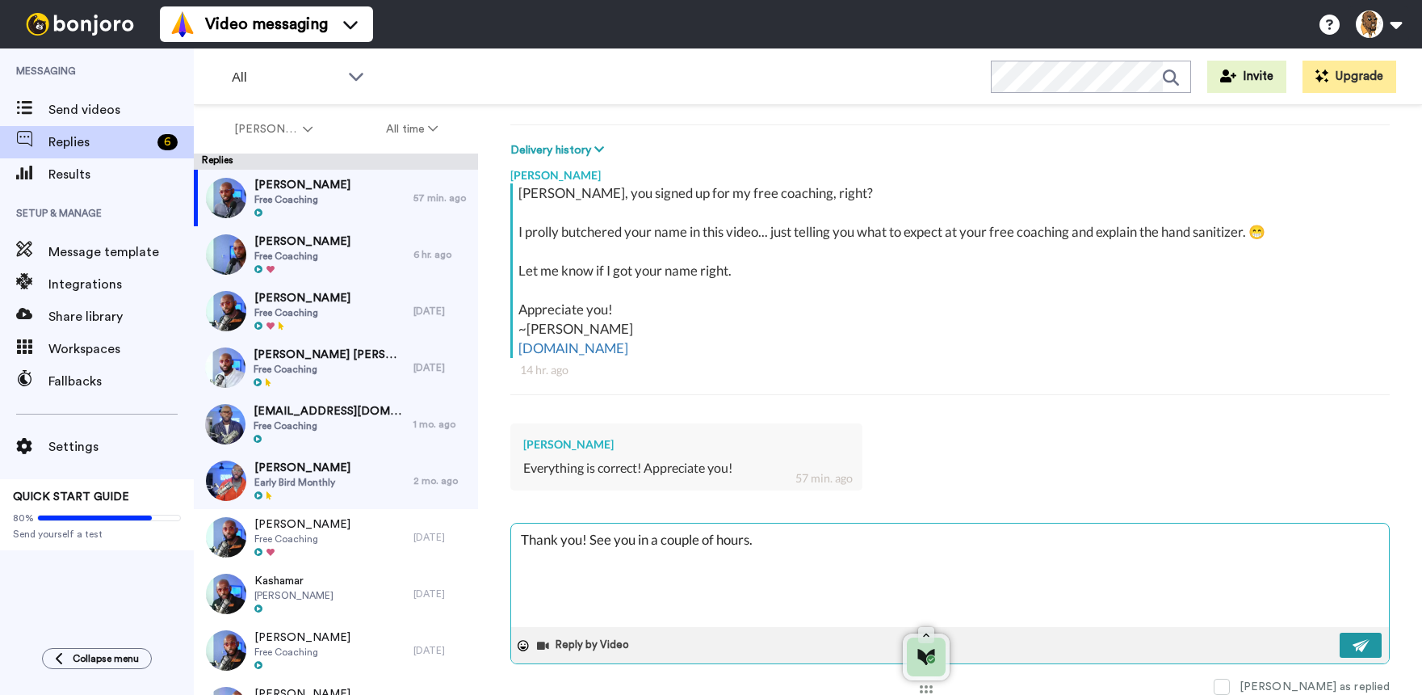
type textarea "Thank you! See you in a couple of hours."
click at [1342, 637] on button at bounding box center [1361, 644] width 42 height 25
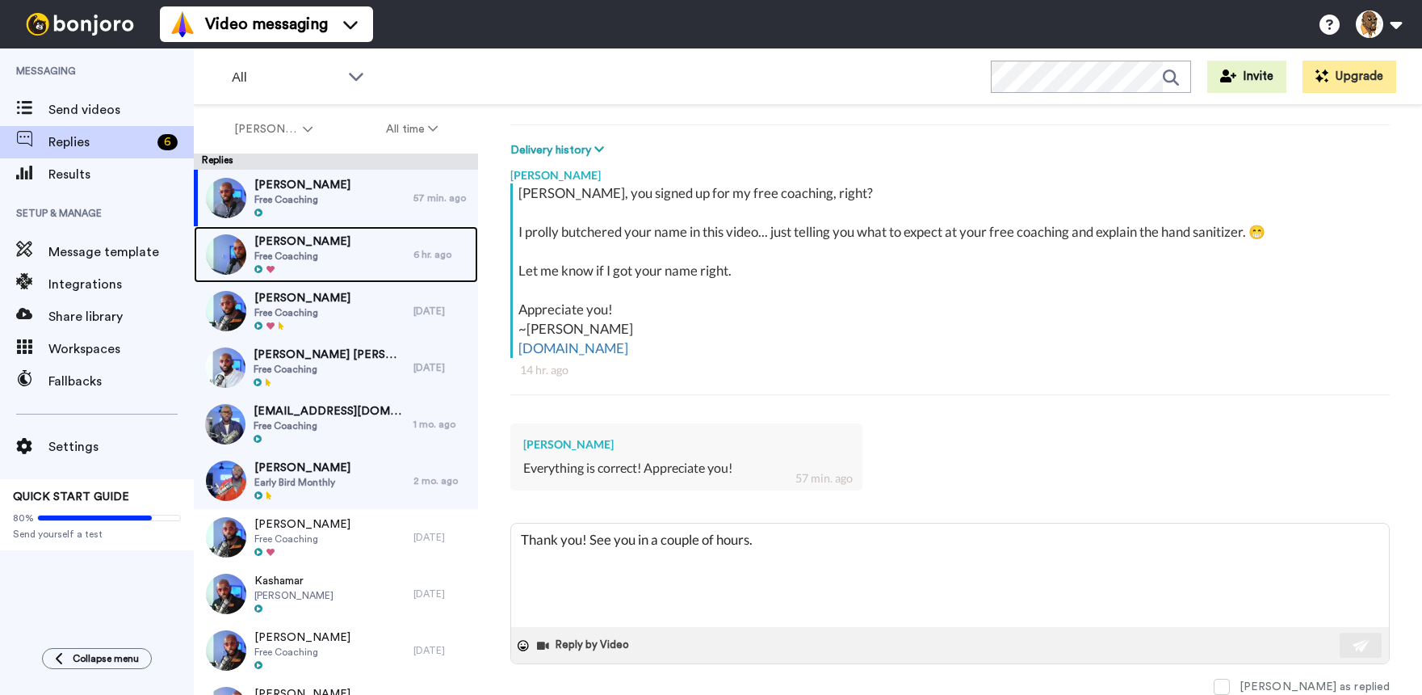
click at [282, 235] on span "[PERSON_NAME]" at bounding box center [302, 241] width 96 height 16
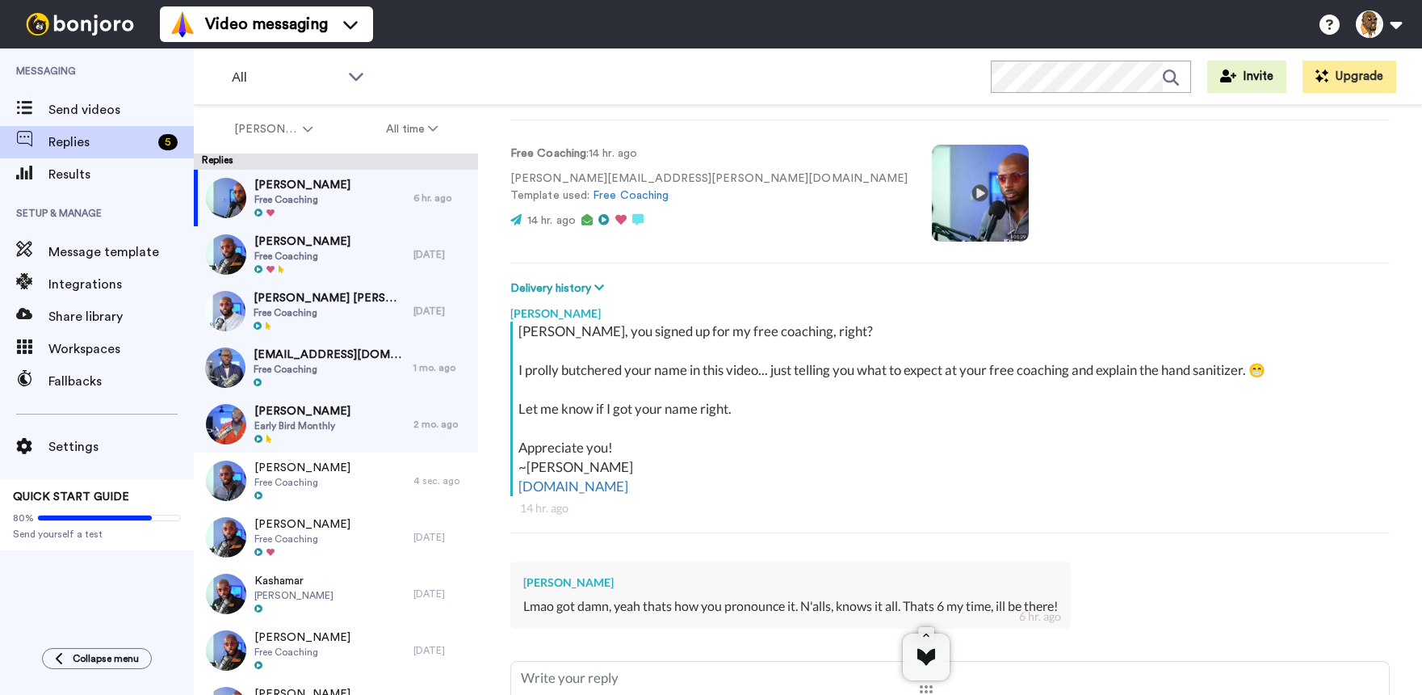
scroll to position [219, 0]
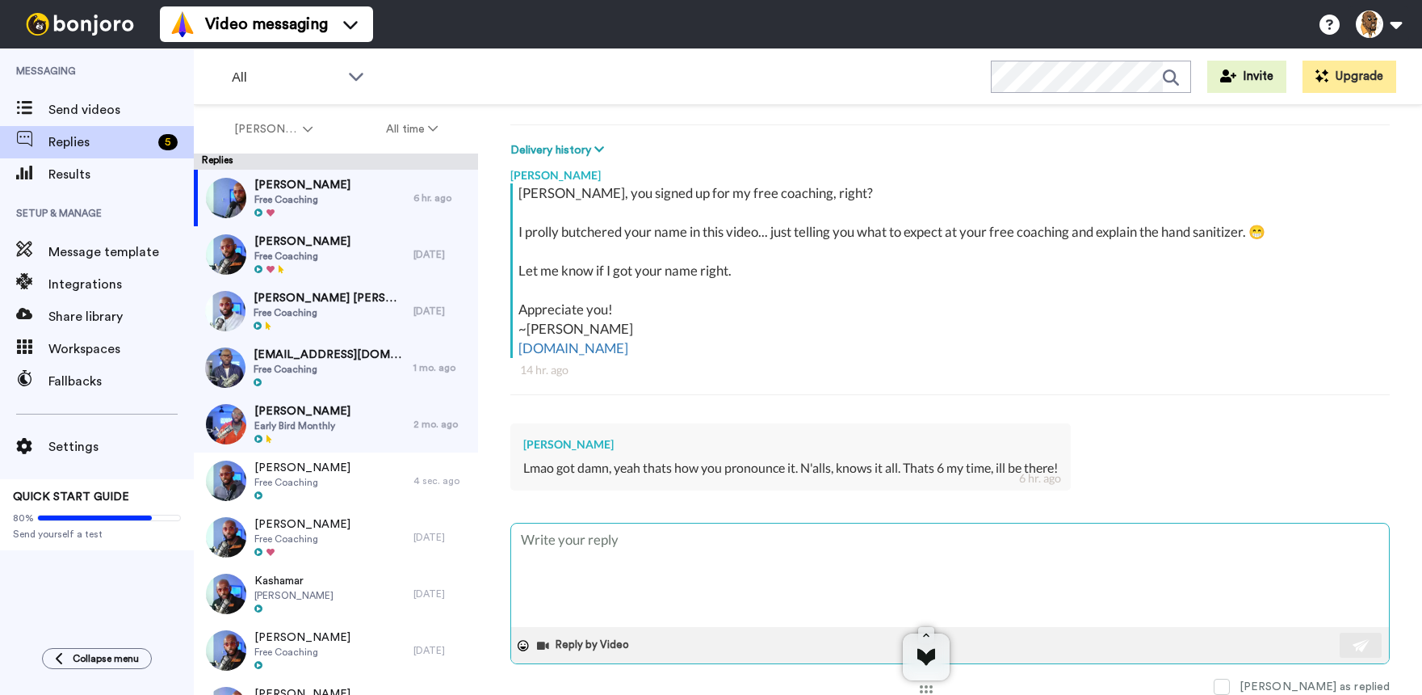
click at [985, 546] on textarea at bounding box center [950, 574] width 878 height 103
type textarea "x"
type textarea "A"
type textarea "x"
type textarea "Ap"
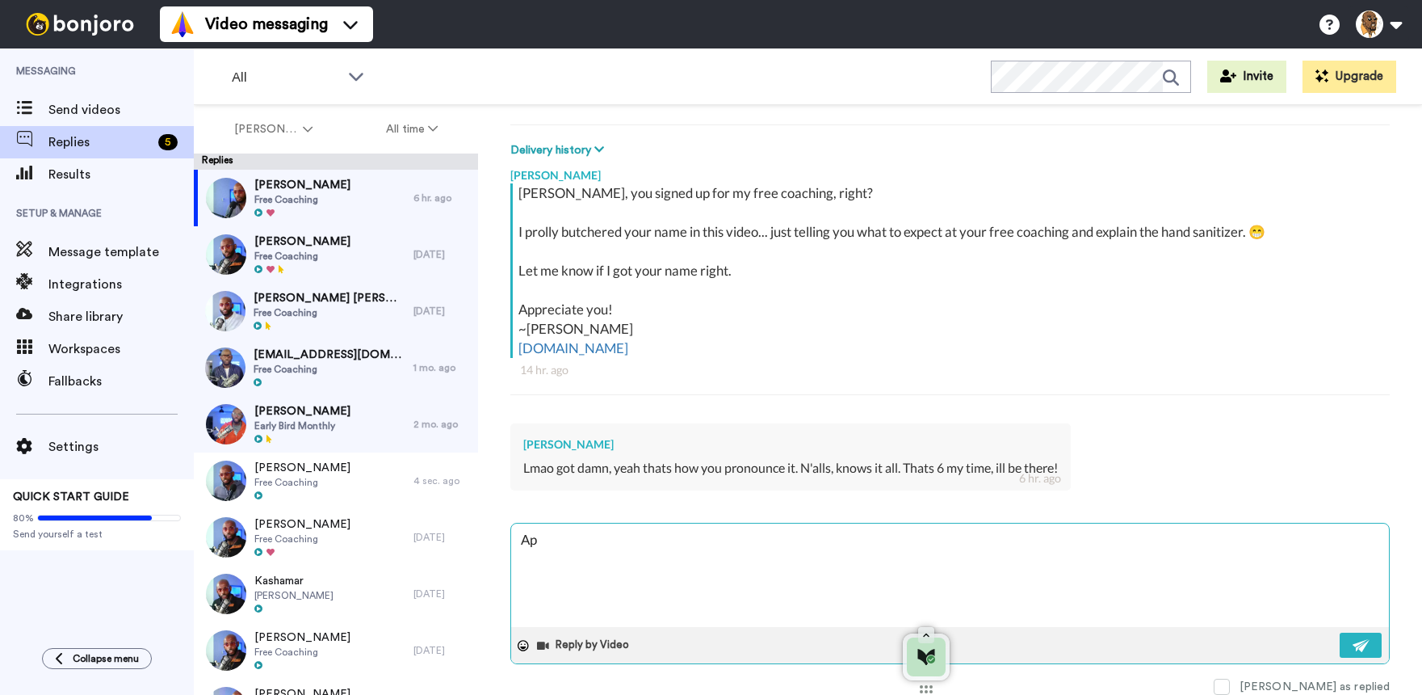
type textarea "x"
type textarea "Appr"
type textarea "x"
type textarea "Appre"
type textarea "x"
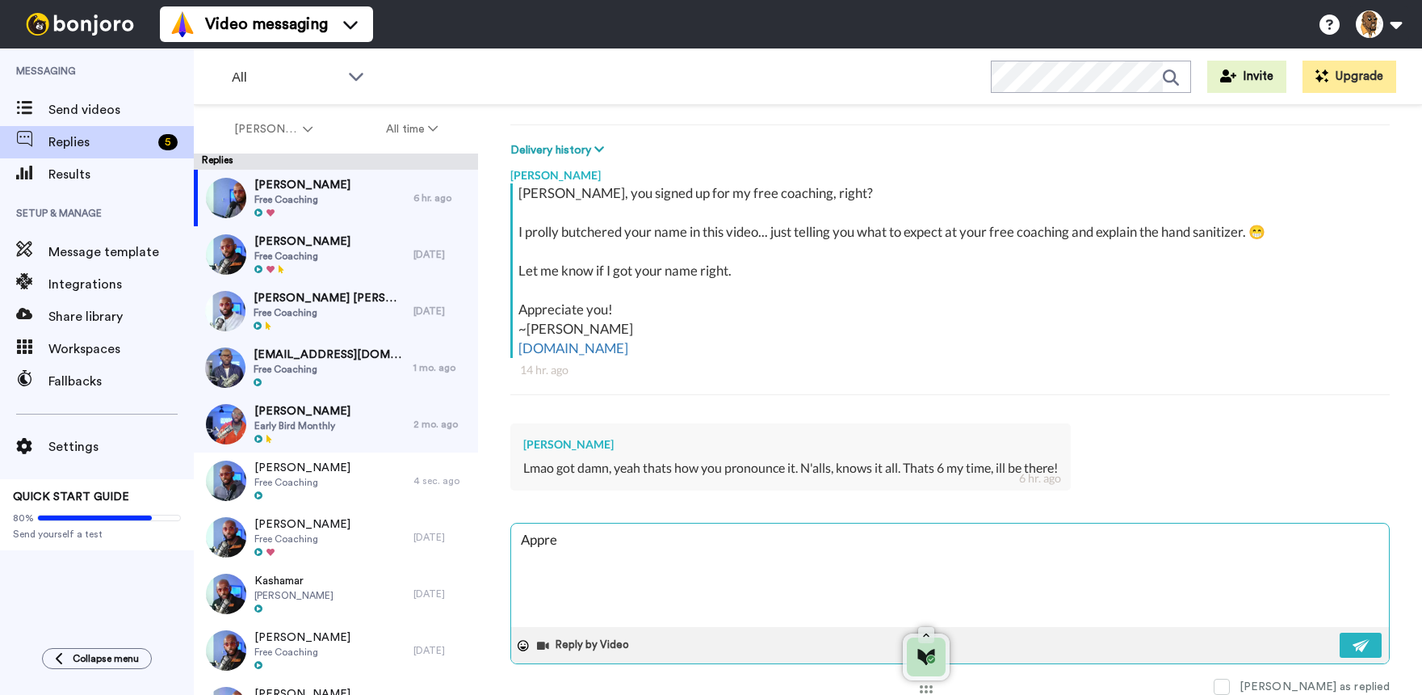
type textarea "Apprec"
type textarea "x"
type textarea "Appreci"
type textarea "x"
type textarea "Appreciae"
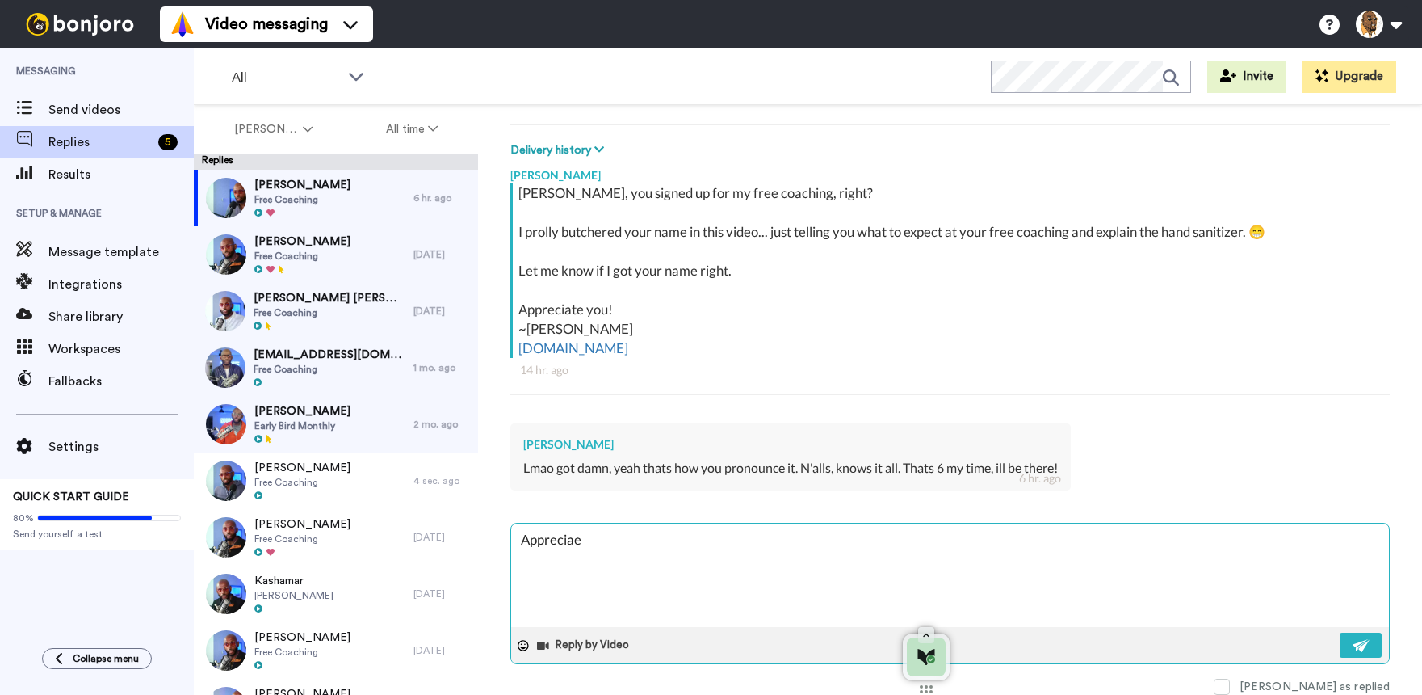
type textarea "x"
type textarea "Appreciaet"
type textarea "x"
type textarea "Appreciaet"
type textarea "x"
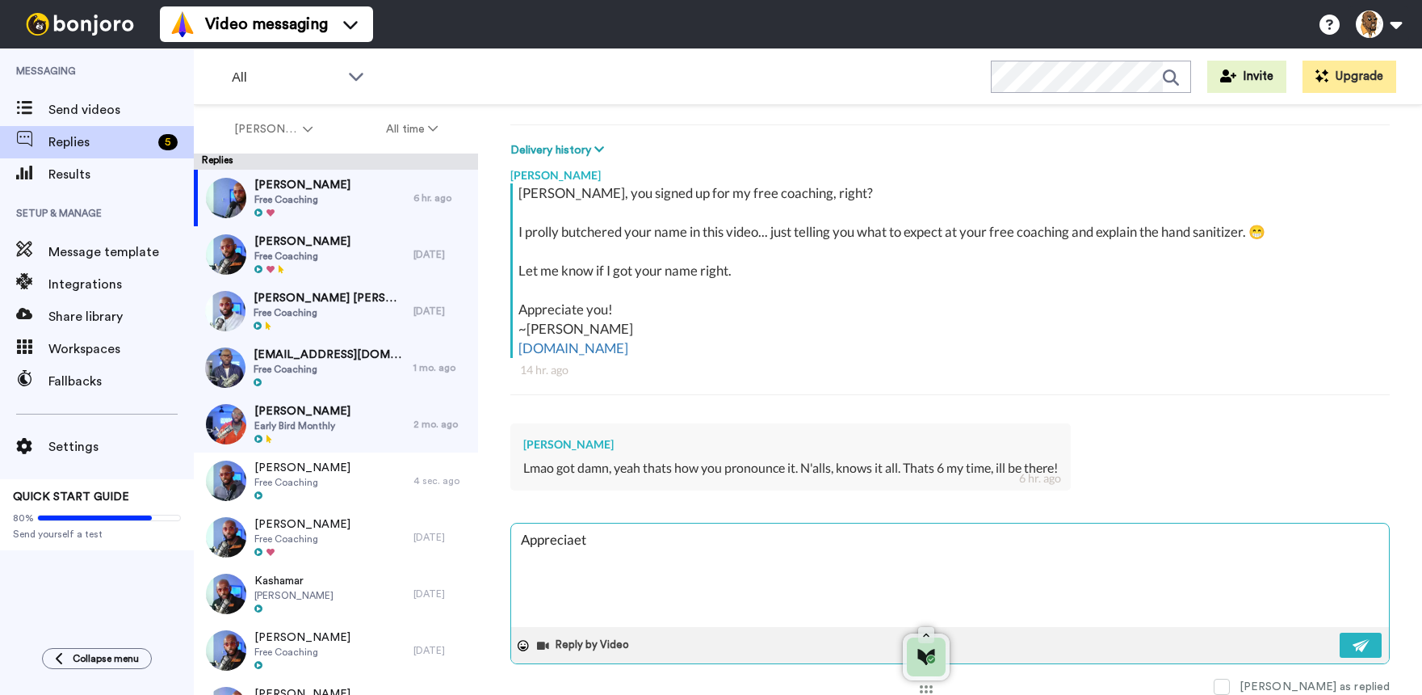
type textarea "Appreciaet"
type textarea "x"
type textarea "Appreciae"
type textarea "x"
type textarea "Apprecia"
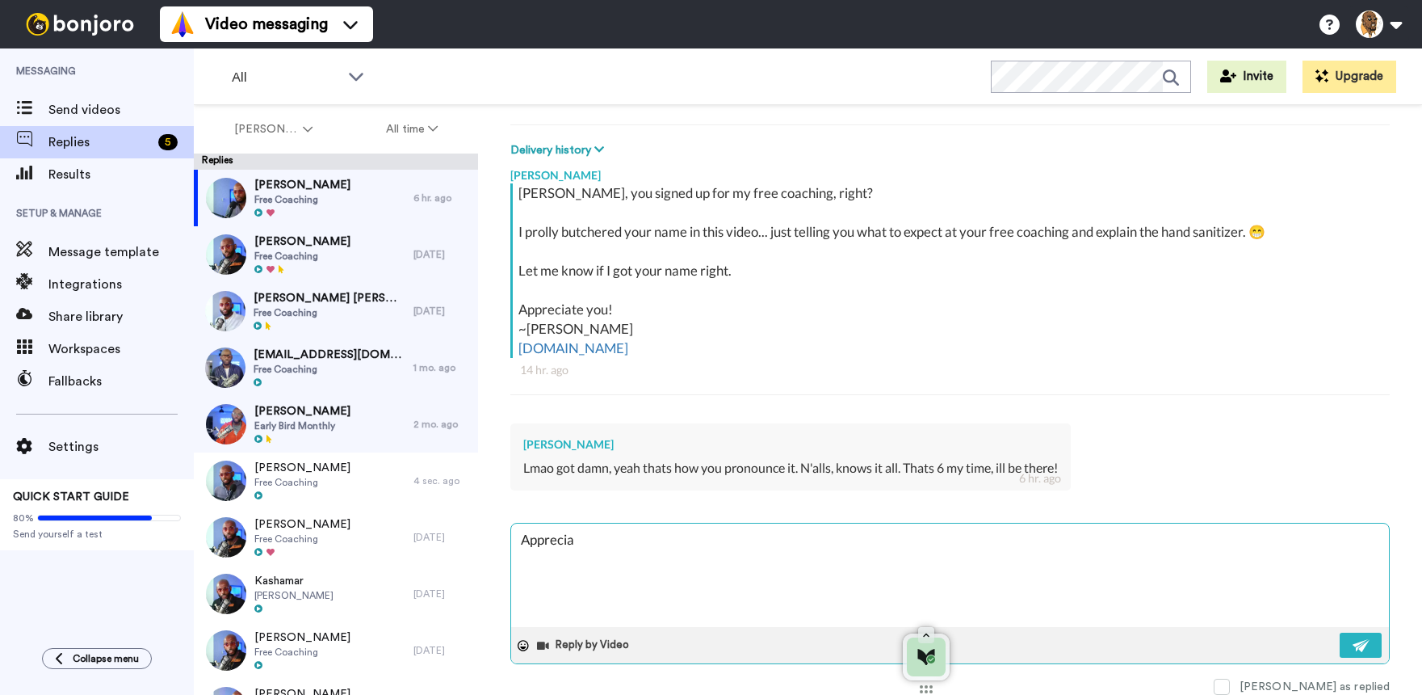
type textarea "x"
type textarea "Appreciat"
type textarea "x"
type textarea "Appreciate"
type textarea "x"
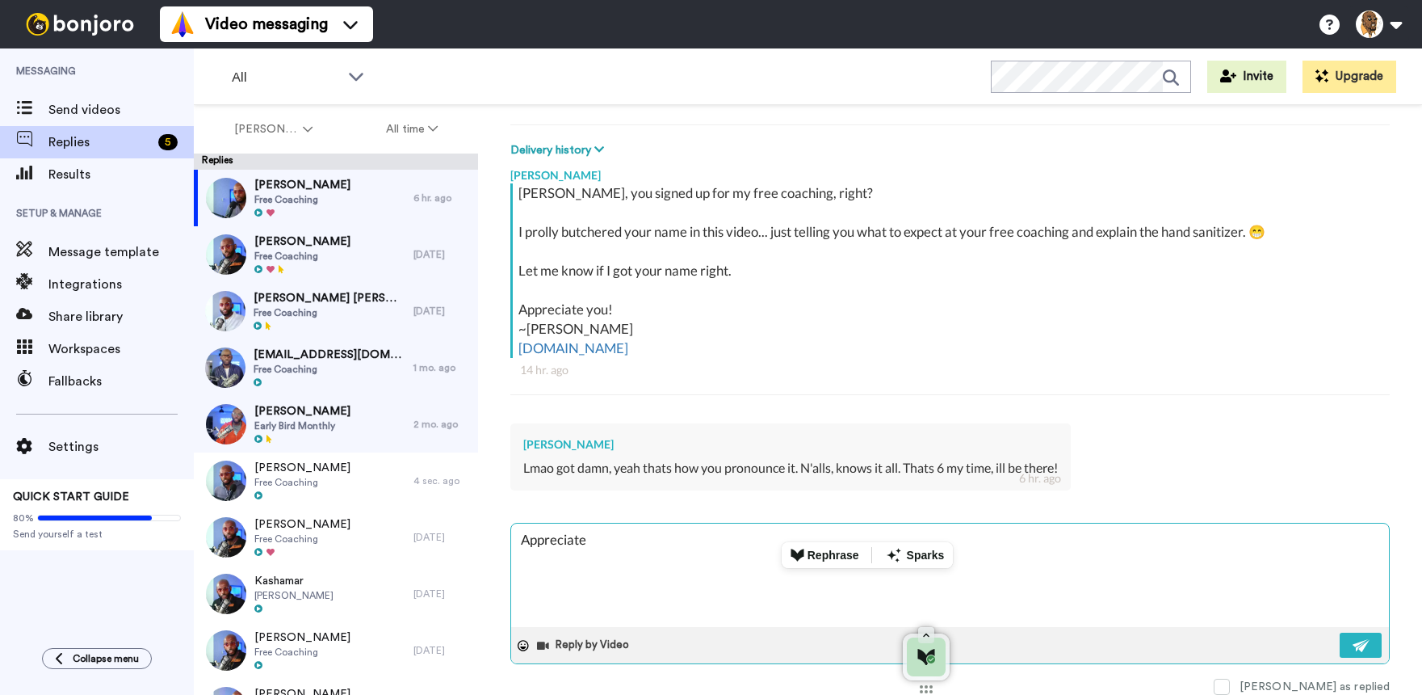
type textarea "T"
type textarea "x"
type textarea "Th"
type textarea "x"
type textarea "Than"
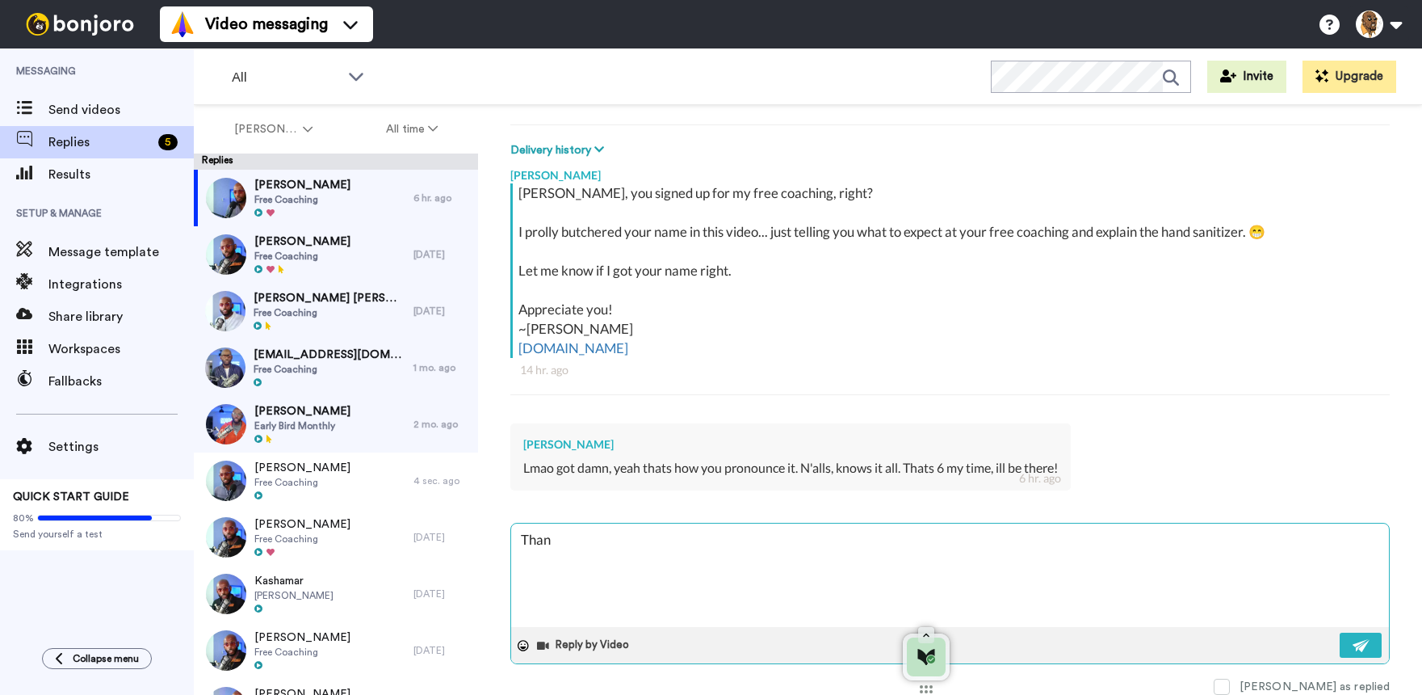
type textarea "x"
type textarea "Thank"
type textarea "x"
type textarea "Thank"
type textarea "x"
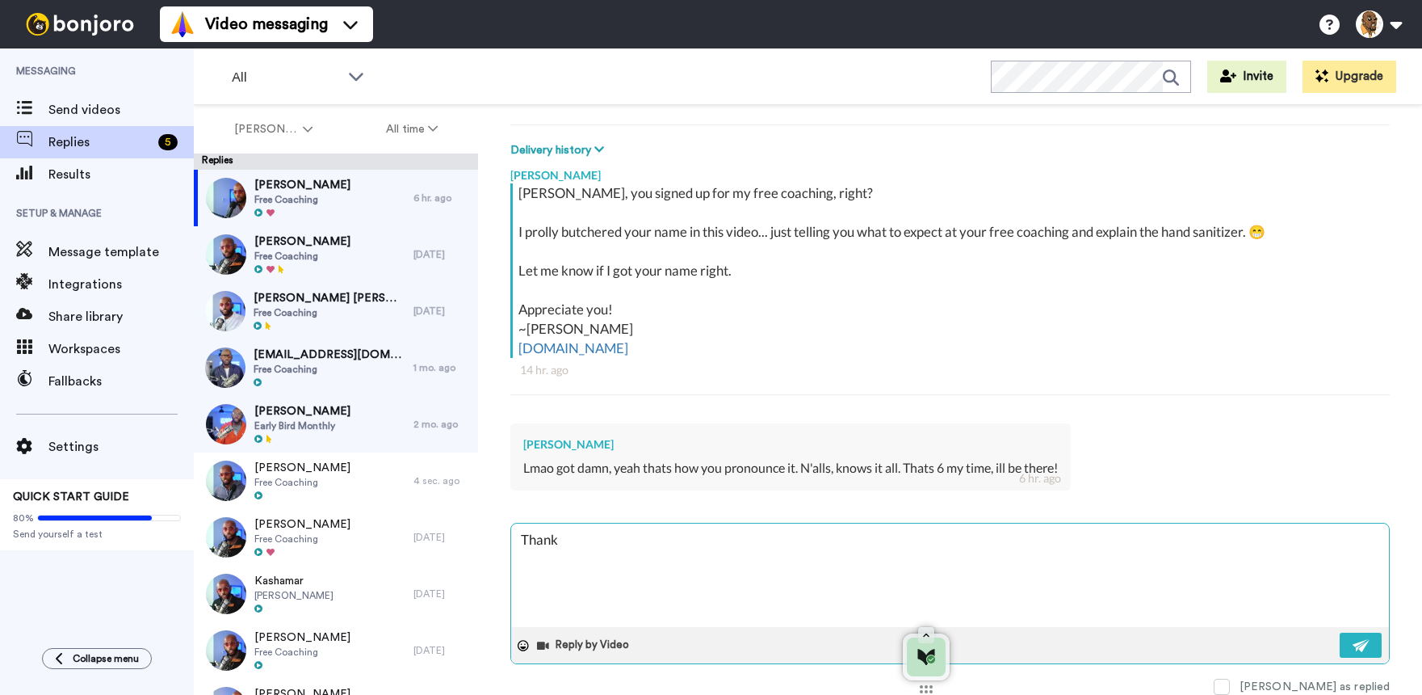
type textarea "Thank s"
type textarea "x"
type textarea "Thank"
type textarea "x"
type textarea "Thanks"
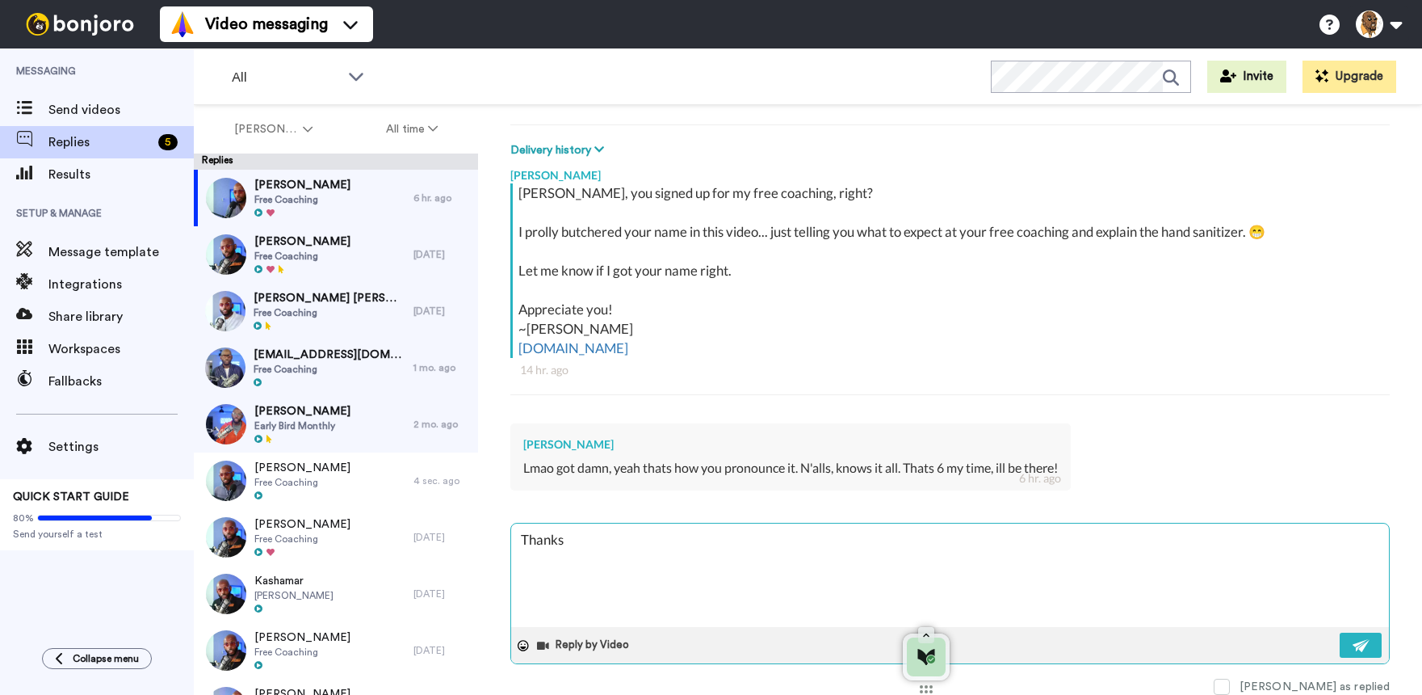
type textarea "x"
type textarea "Thanks"
type textarea "x"
type textarea "Thanks f"
type textarea "x"
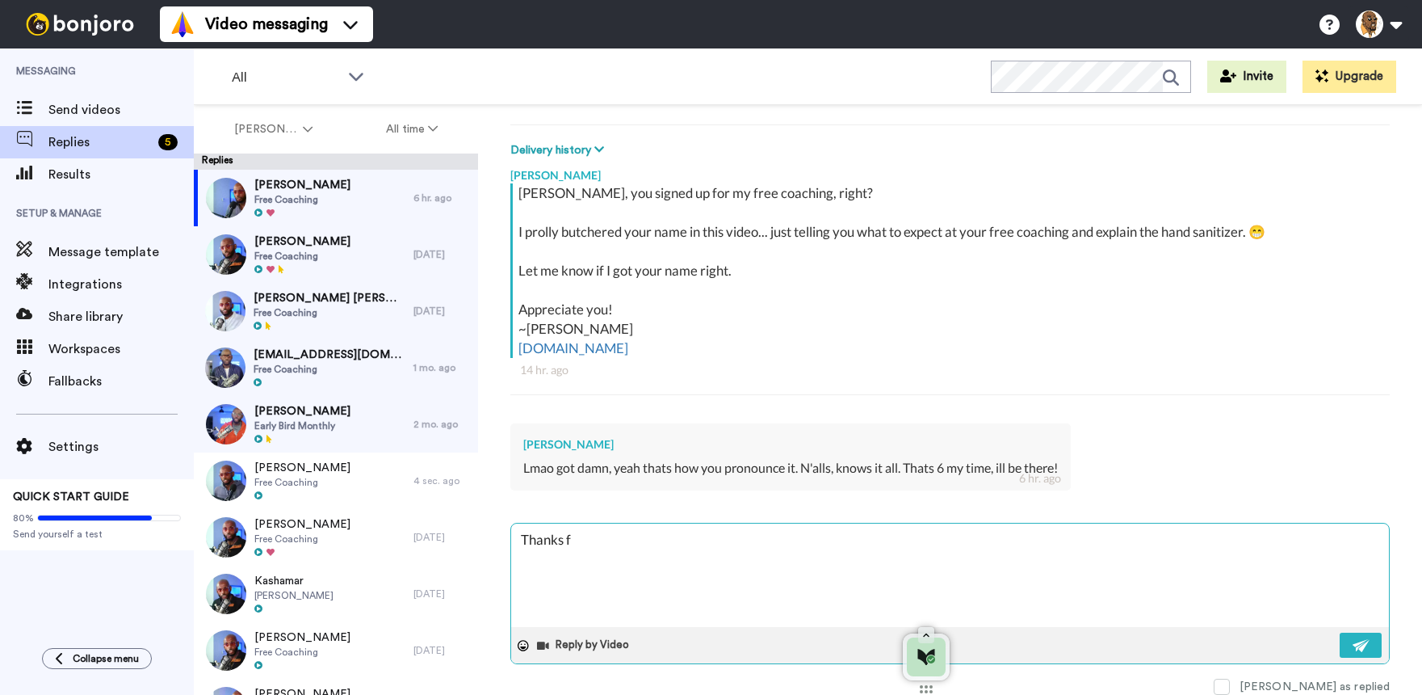
type textarea "Thanks fo"
type textarea "x"
type textarea "Thanks for"
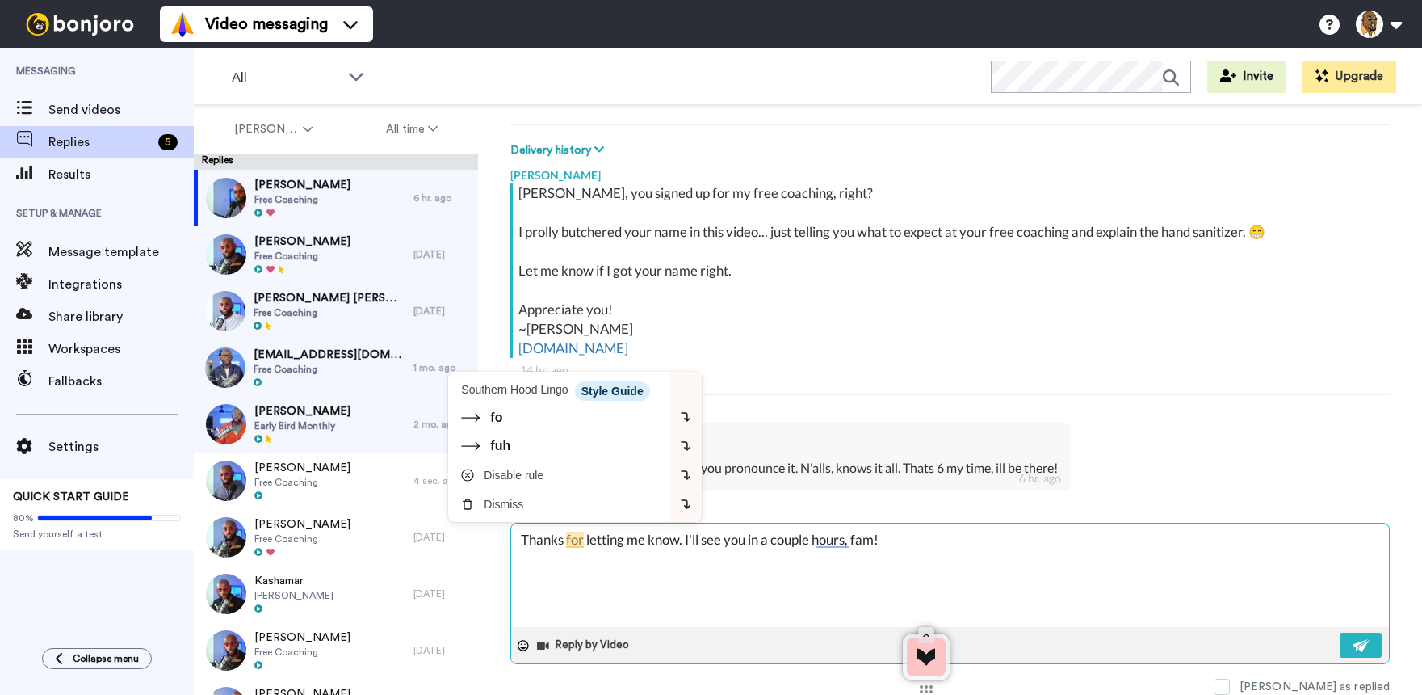
click at [678, 536] on textarea "Thanks for letting me know. I'll see you in a couple hours, fam!" at bounding box center [950, 574] width 878 height 103
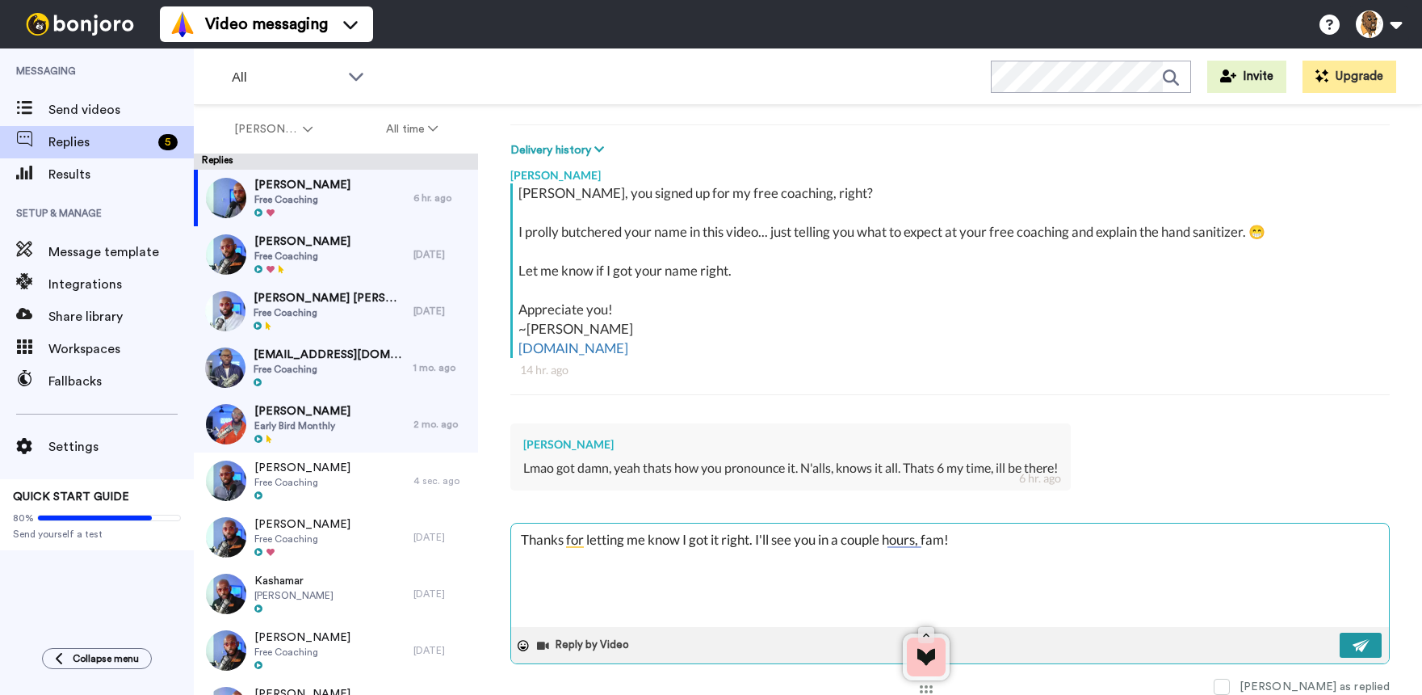
drag, startPoint x: 1365, startPoint y: 647, endPoint x: 1353, endPoint y: 653, distance: 13.7
click at [1365, 646] on button at bounding box center [1361, 644] width 42 height 25
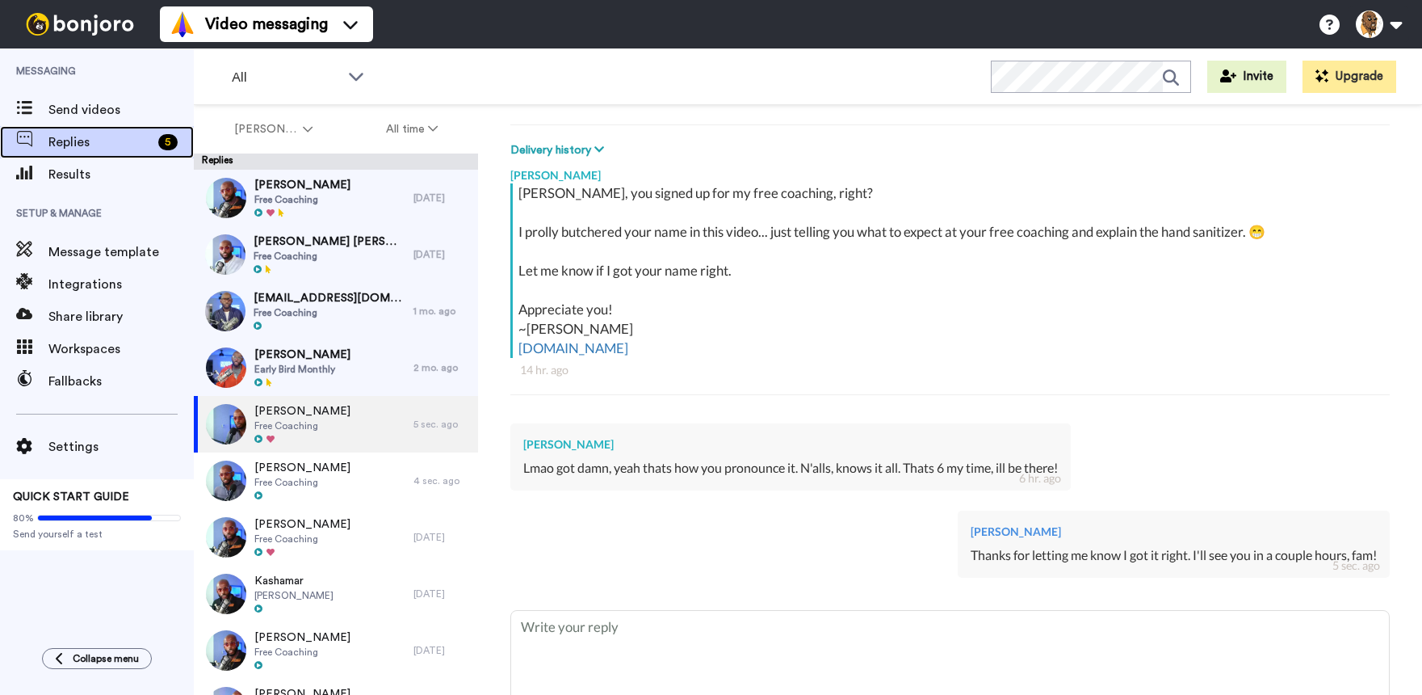
click at [79, 132] on span "Replies" at bounding box center [99, 141] width 103 height 19
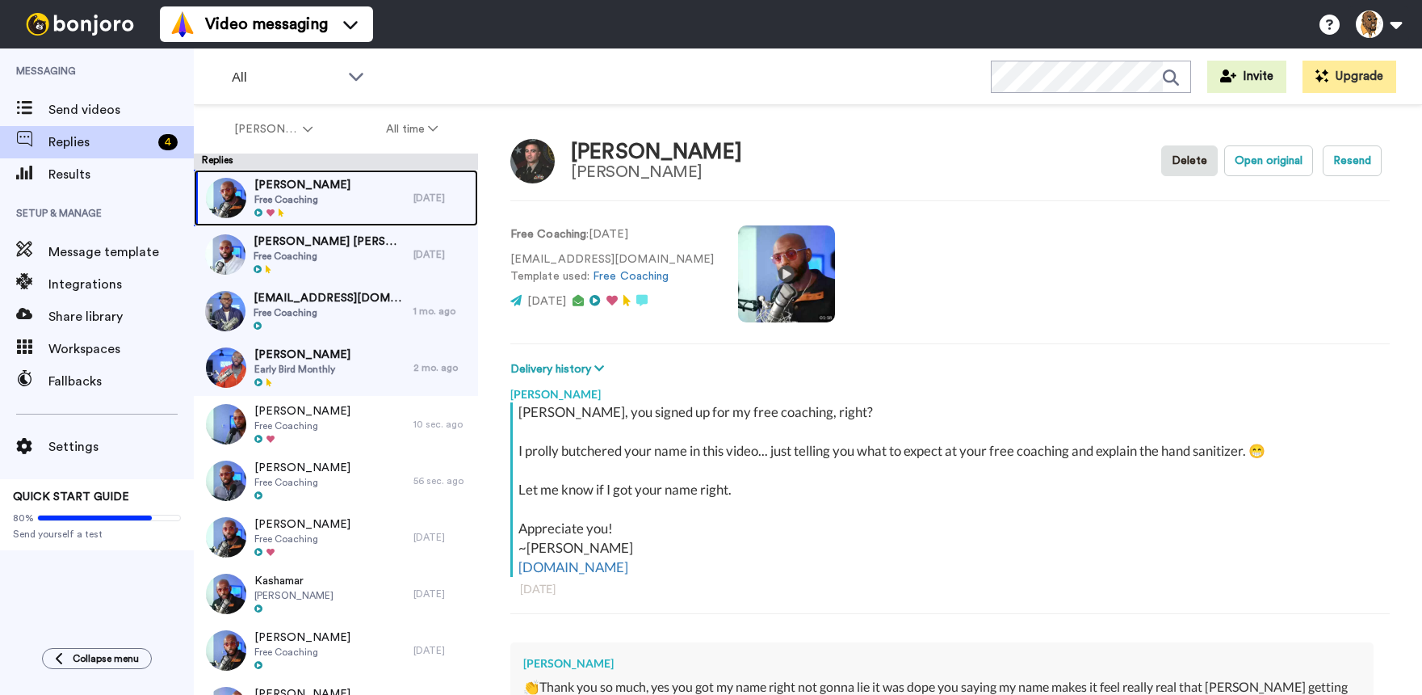
click at [366, 195] on div "Jared D skinner Free Coaching" at bounding box center [304, 198] width 220 height 57
click at [290, 208] on div at bounding box center [302, 213] width 96 height 11
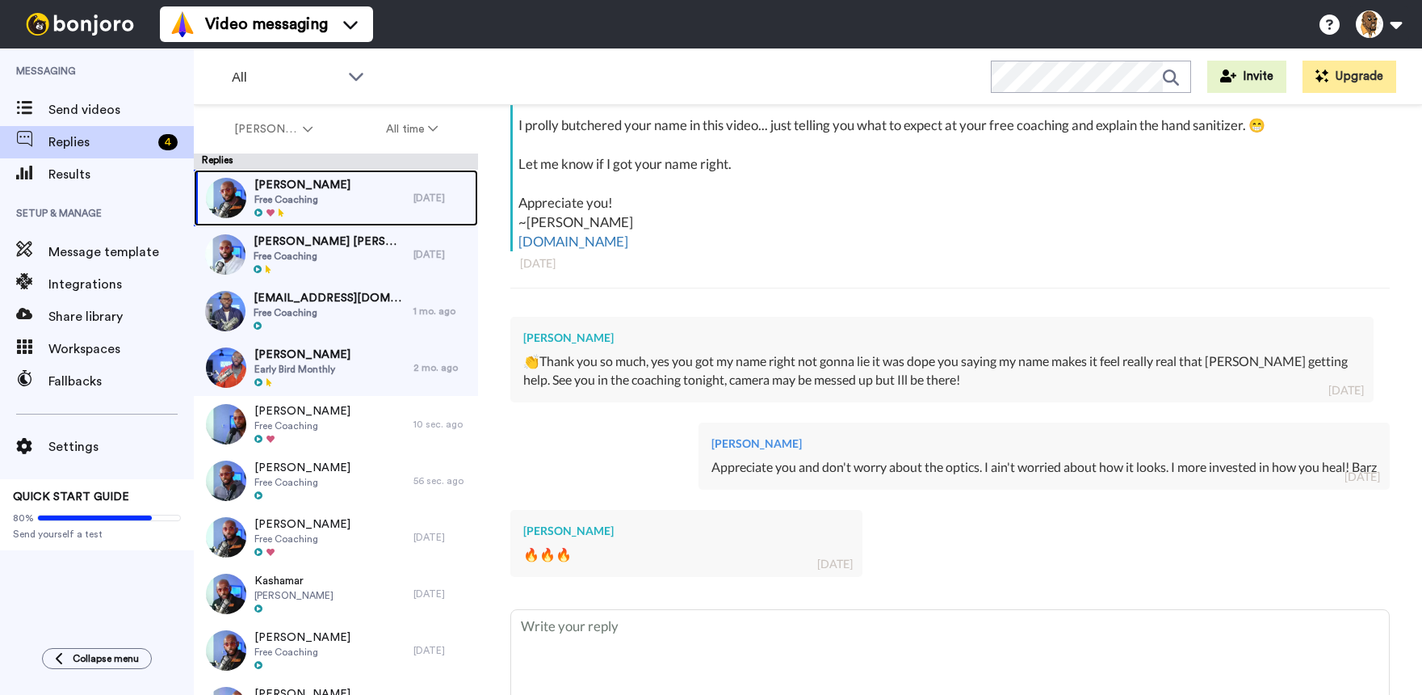
scroll to position [411, 0]
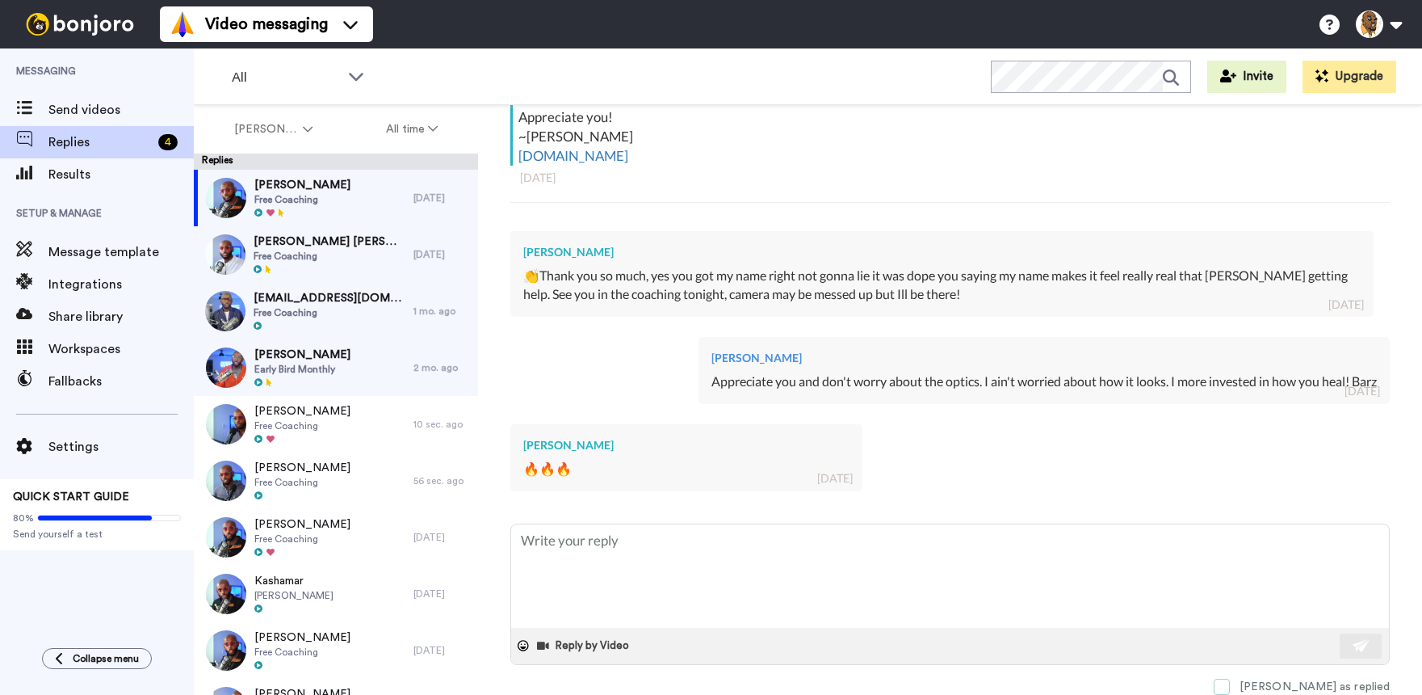
click at [1230, 682] on span at bounding box center [1222, 686] width 16 height 16
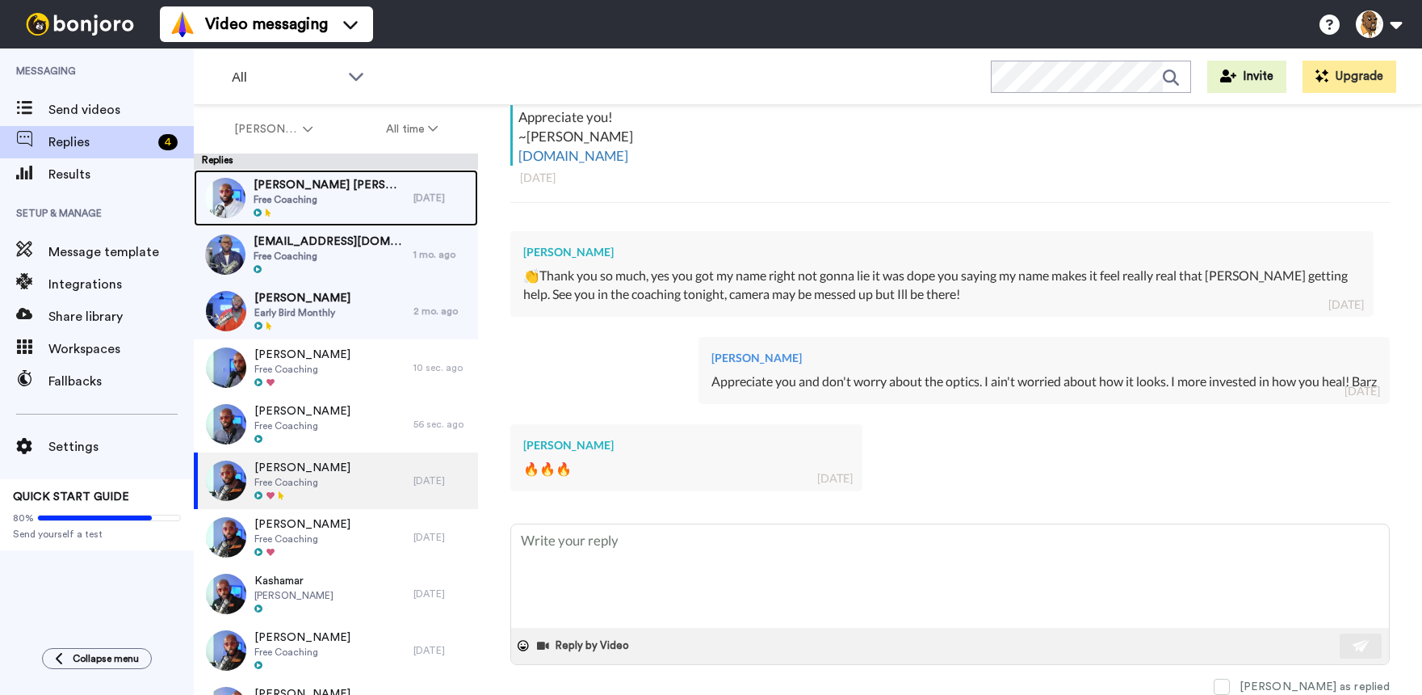
click at [317, 185] on span "[PERSON_NAME] [PERSON_NAME]" at bounding box center [330, 185] width 152 height 16
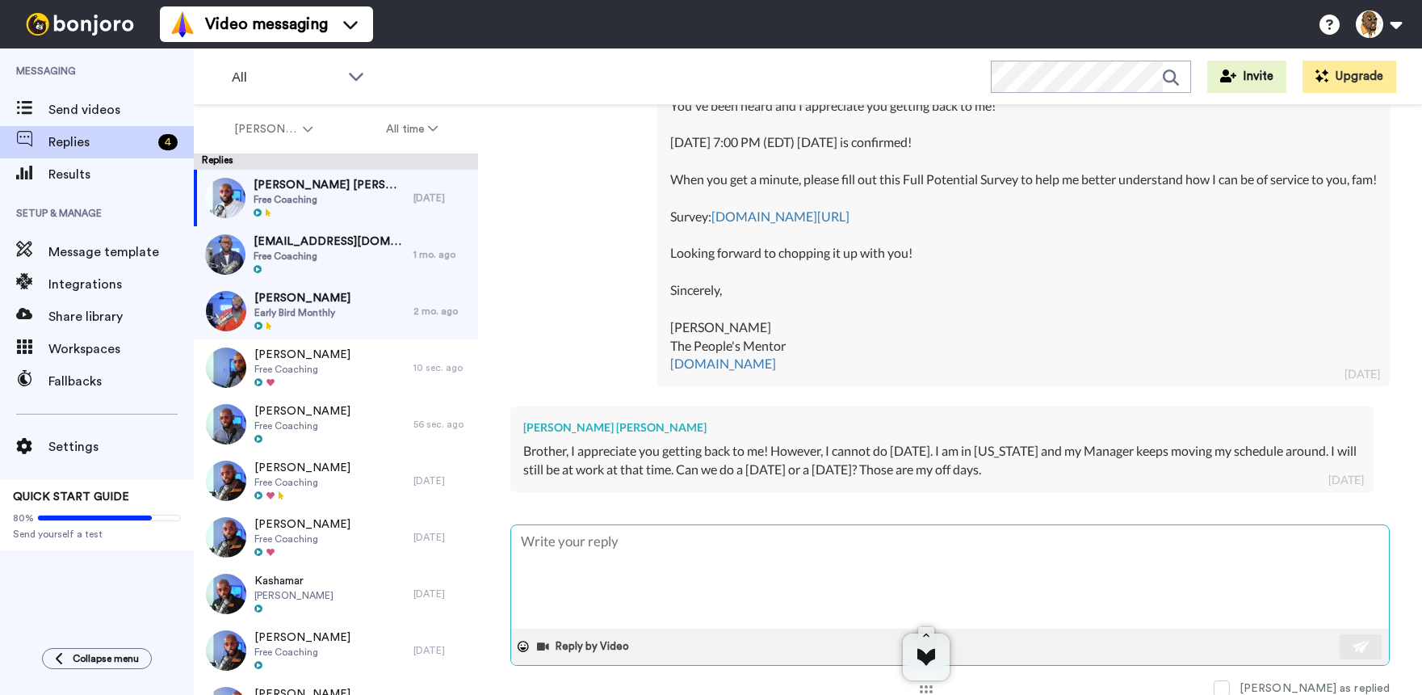
scroll to position [1240, 0]
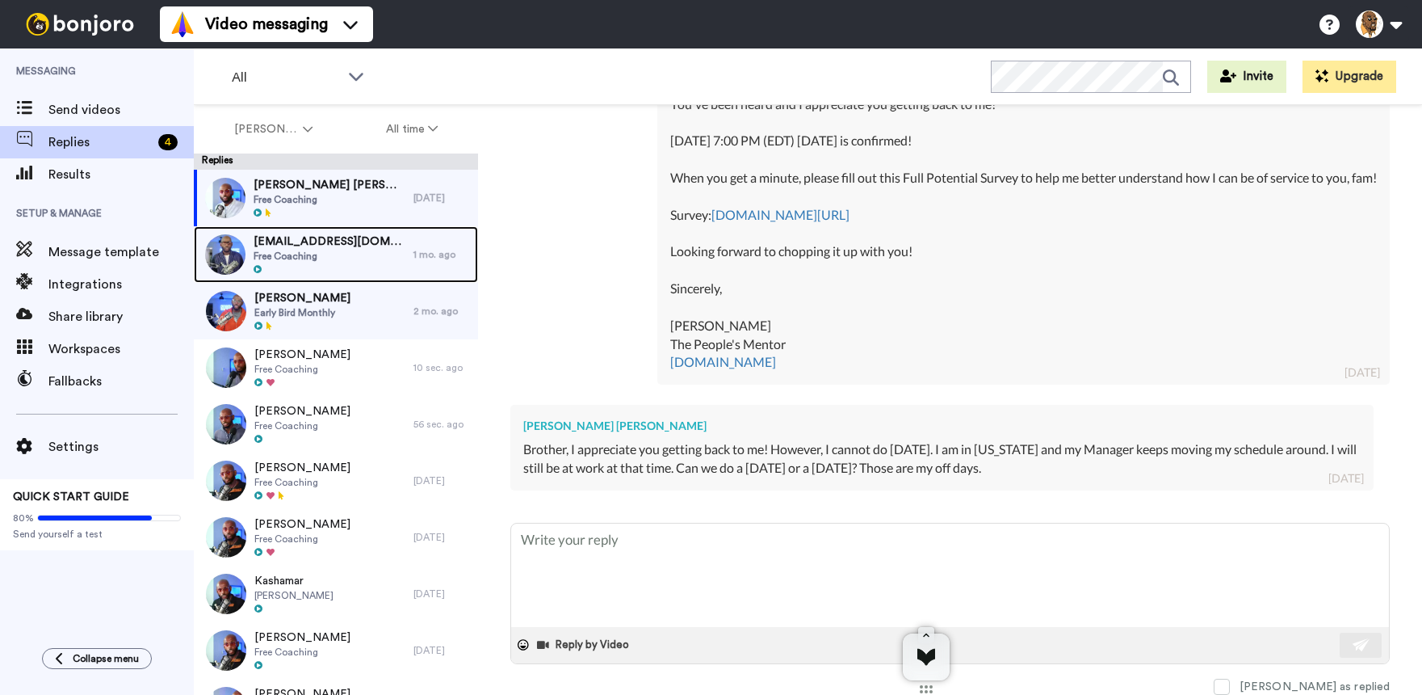
click at [317, 264] on div at bounding box center [330, 269] width 152 height 11
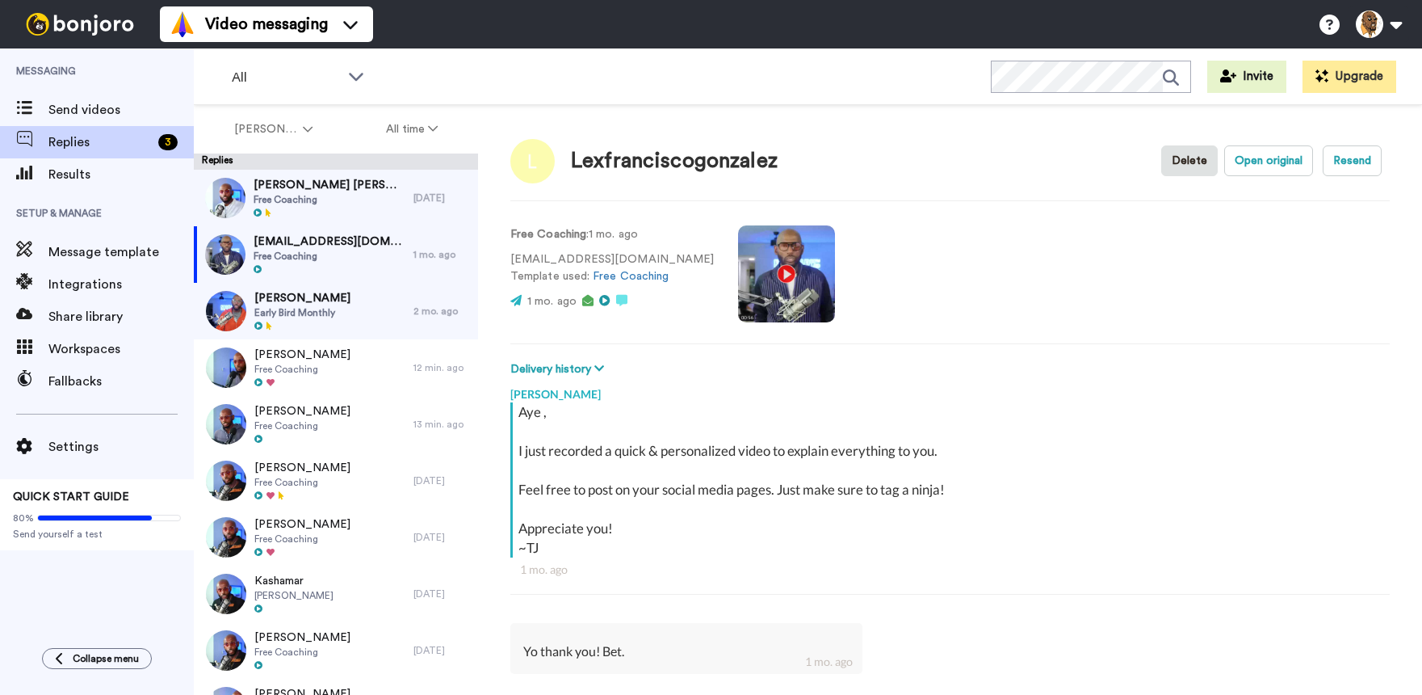
type textarea "x"
